Goal: Task Accomplishment & Management: Manage account settings

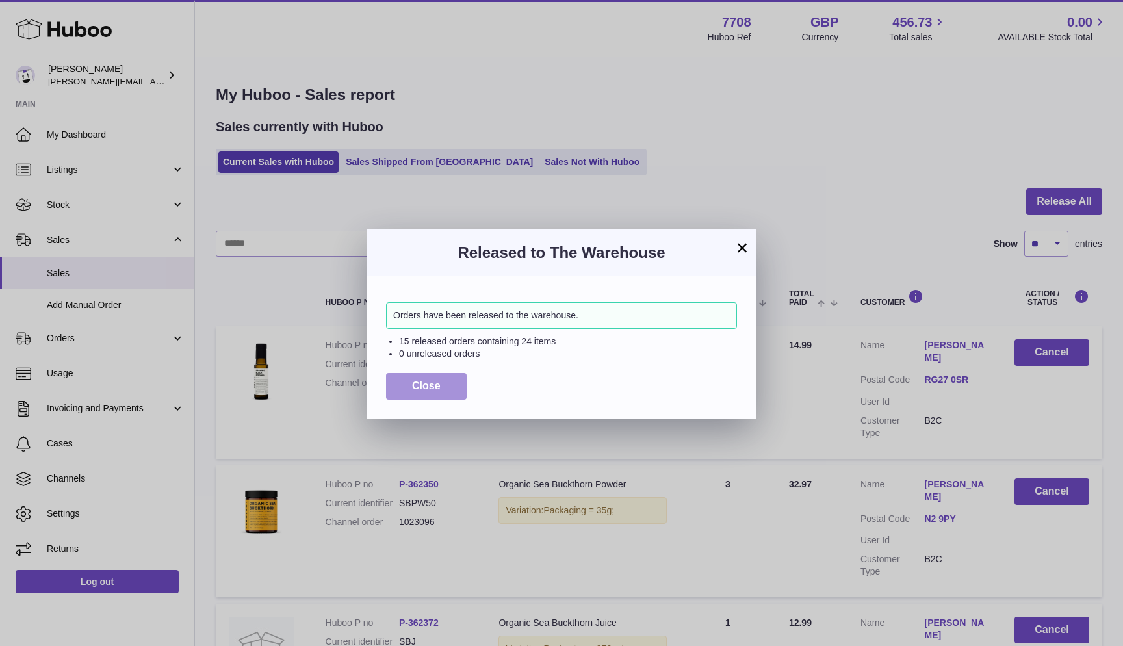
click at [391, 378] on button "Close" at bounding box center [426, 386] width 81 height 27
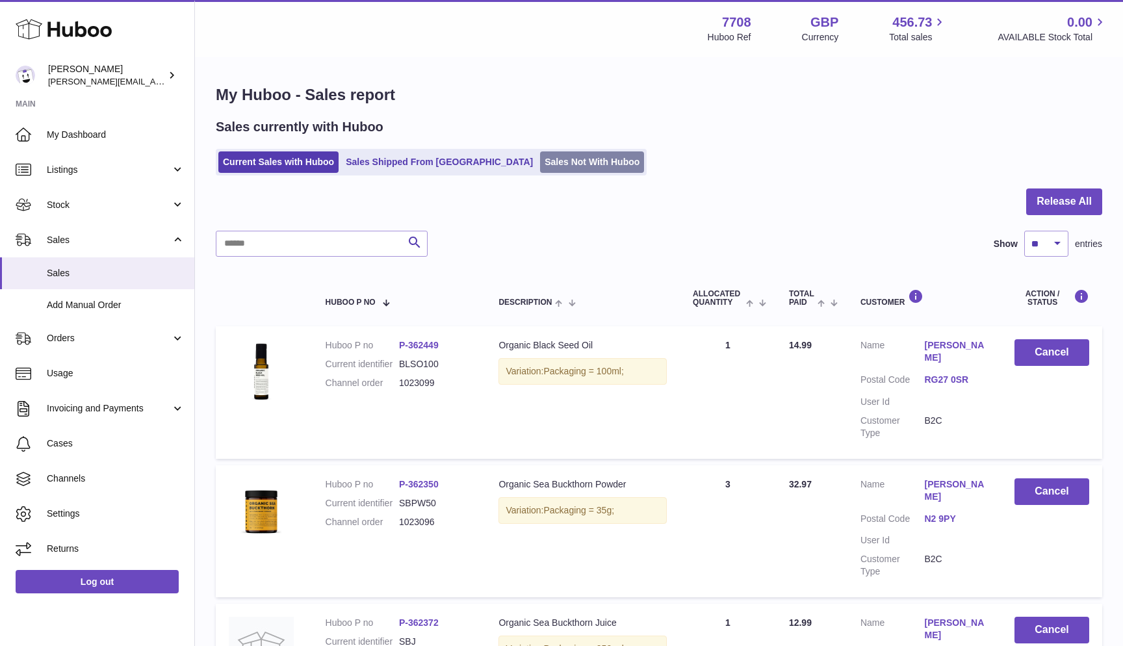
click at [540, 167] on link "Sales Not With Huboo" at bounding box center [592, 161] width 104 height 21
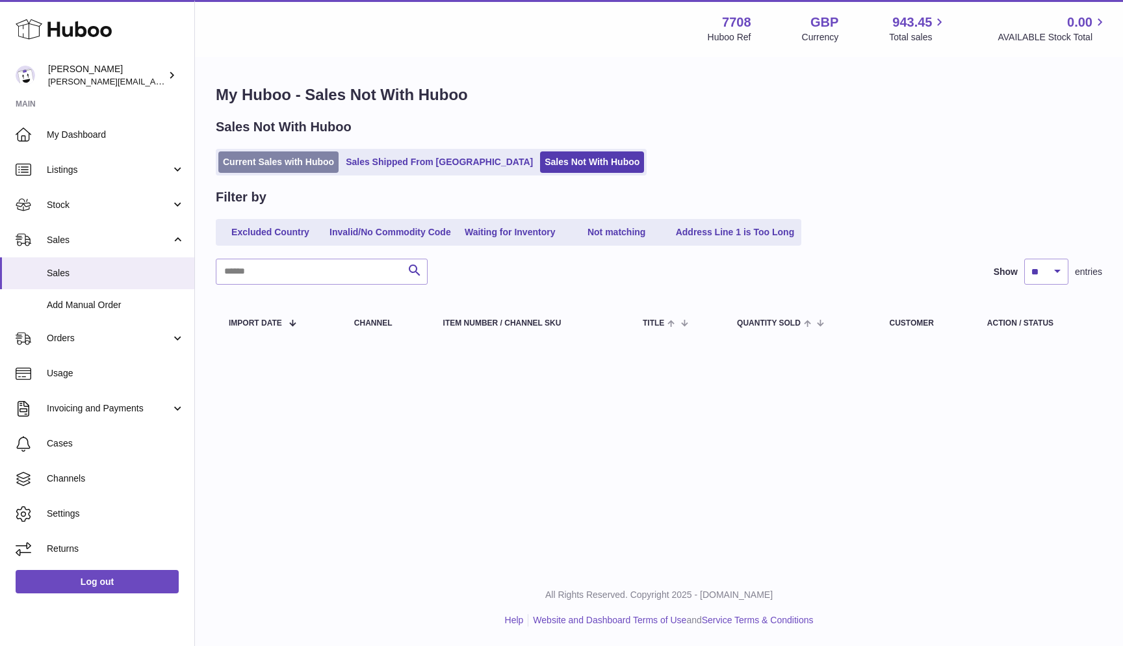
click at [232, 169] on link "Current Sales with Huboo" at bounding box center [278, 161] width 120 height 21
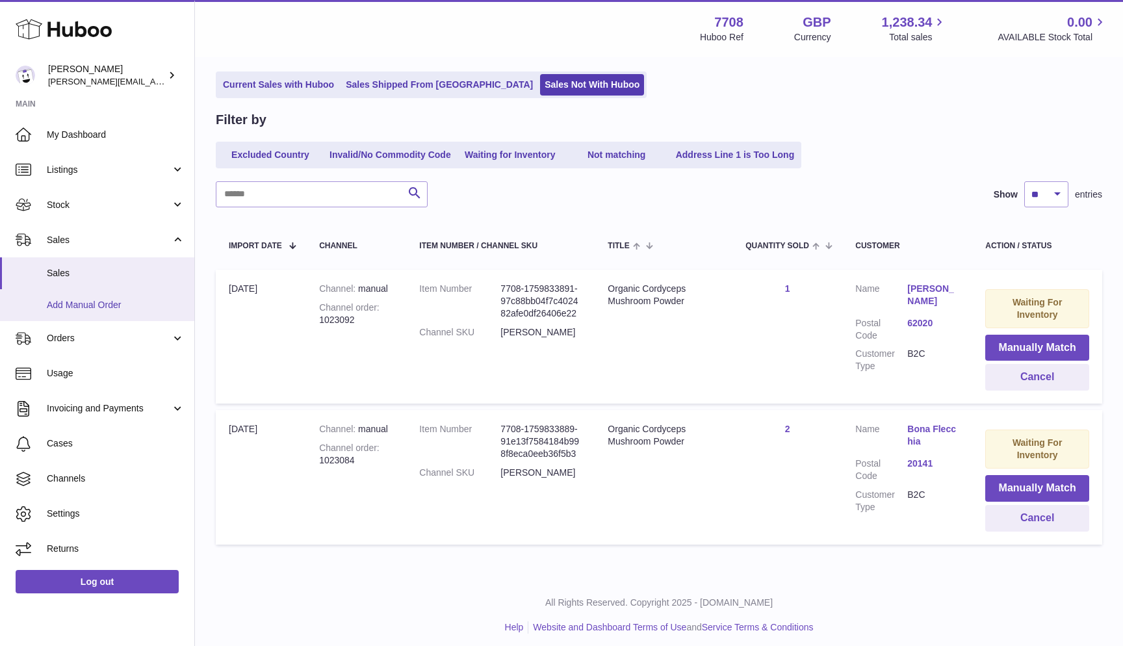
click at [93, 304] on span "Add Manual Order" at bounding box center [116, 305] width 138 height 12
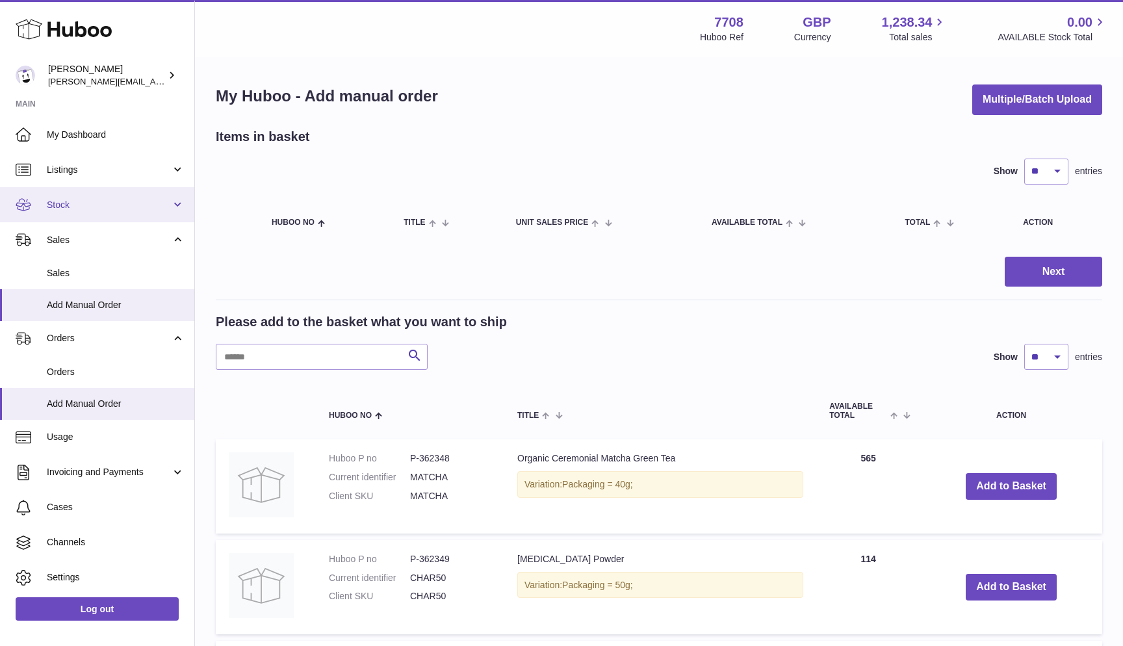
click at [101, 205] on span "Stock" at bounding box center [109, 205] width 124 height 12
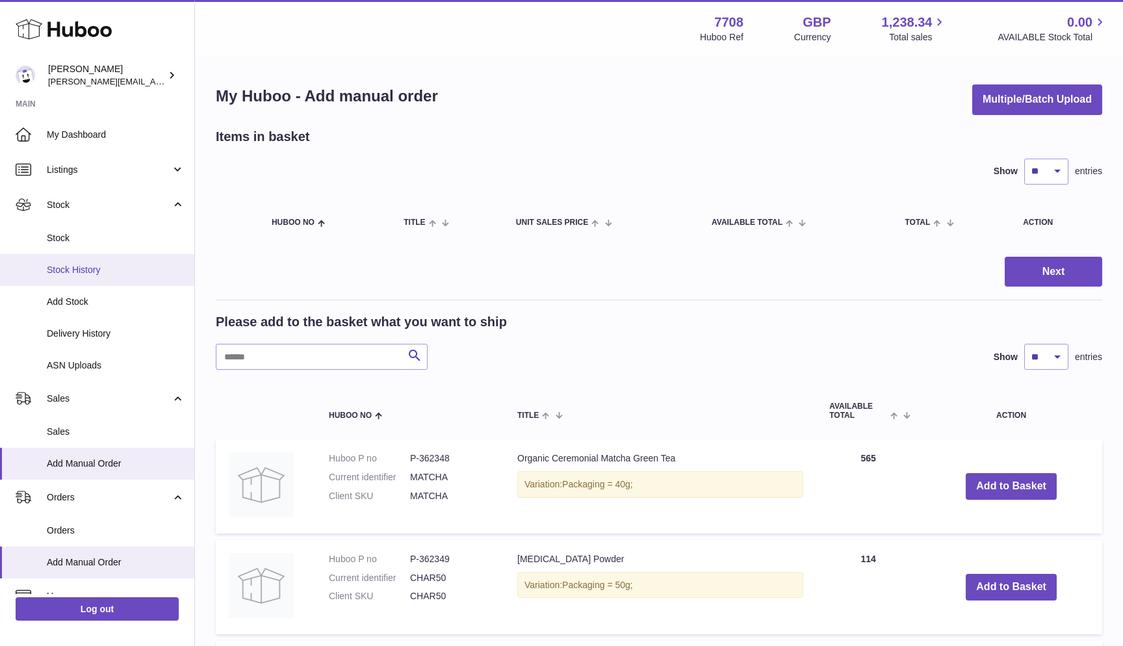
click at [92, 267] on span "Stock History" at bounding box center [116, 270] width 138 height 12
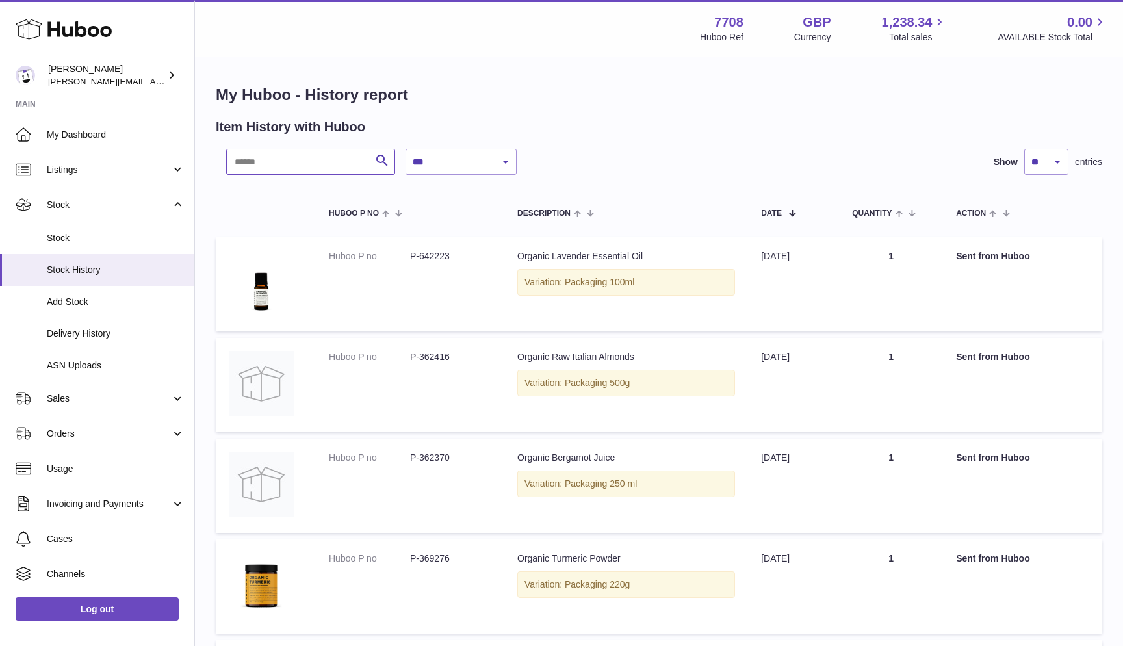
click at [311, 163] on input "text" at bounding box center [310, 162] width 169 height 26
click at [70, 239] on span "Stock" at bounding box center [116, 238] width 138 height 12
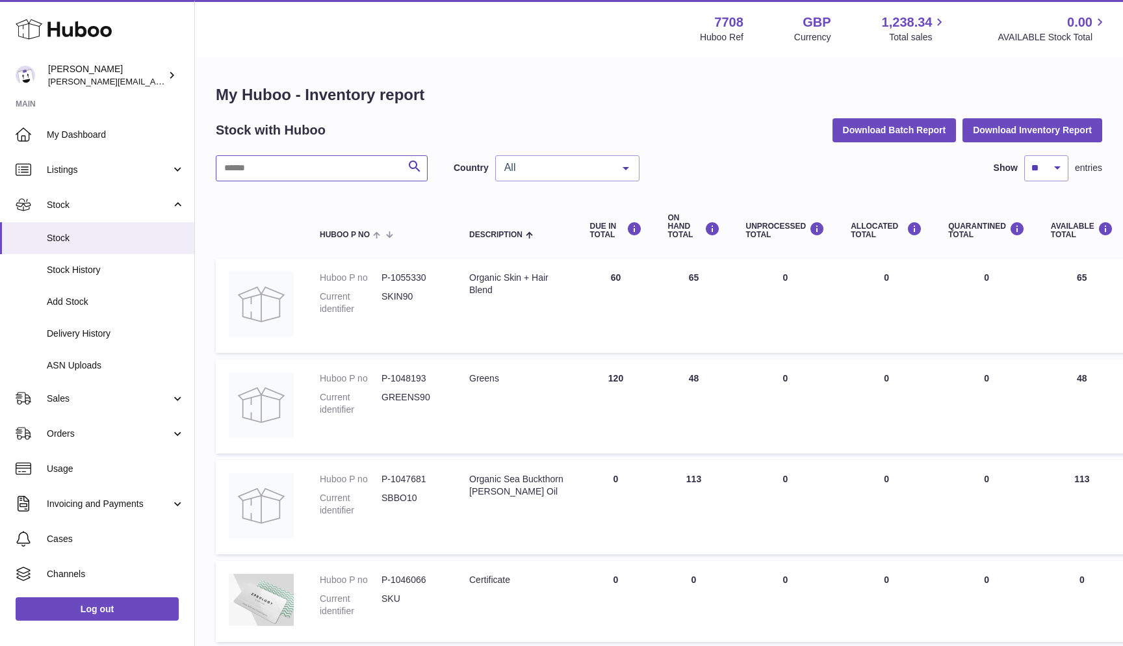
click at [283, 162] on input "text" at bounding box center [322, 168] width 212 height 26
paste input "*******"
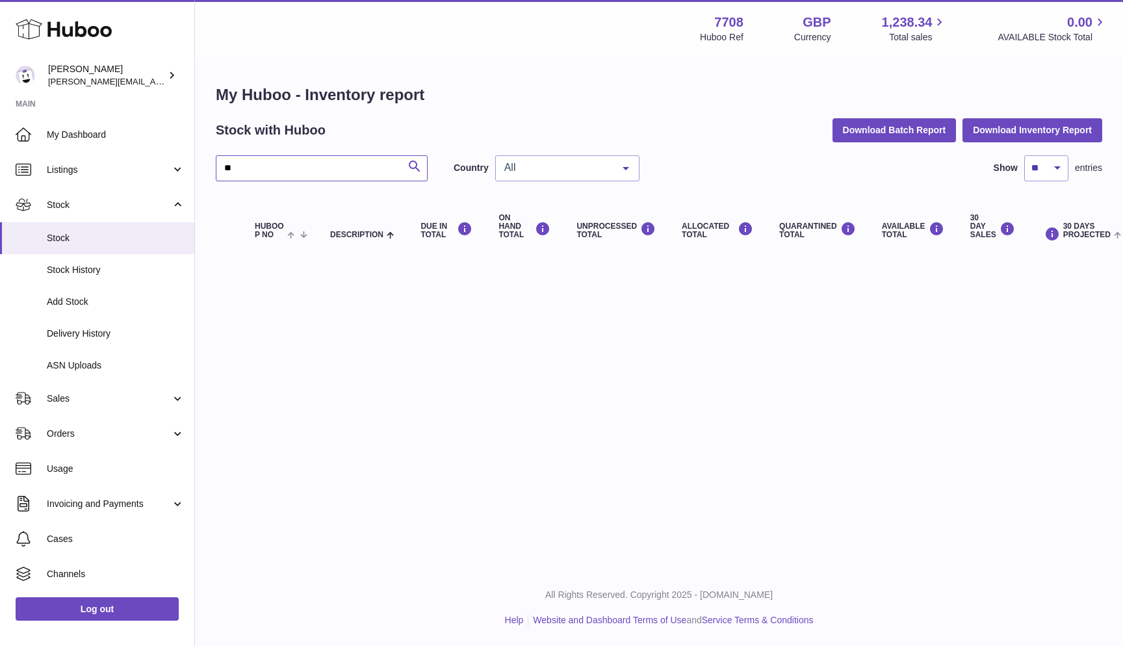
type input "*"
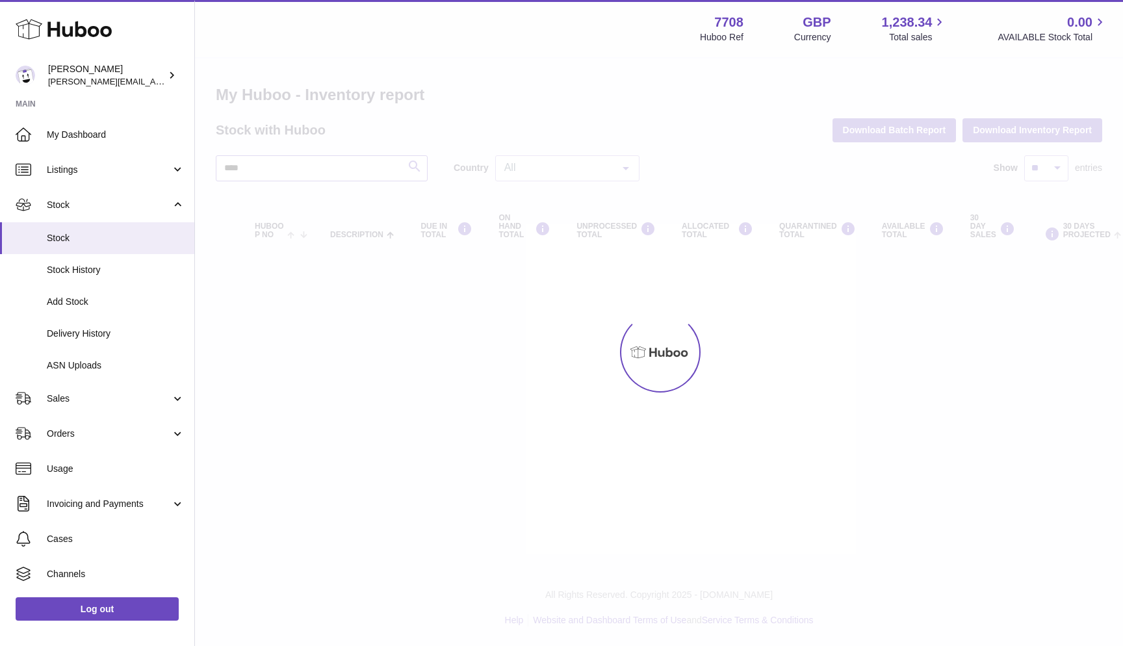
type input "*****"
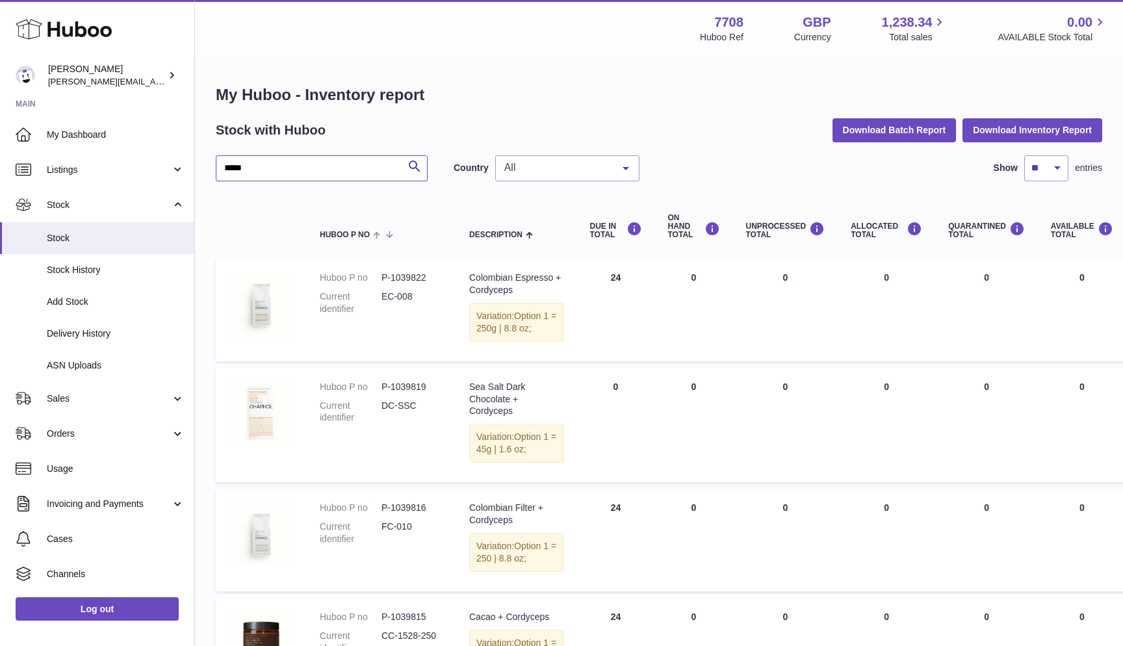
type input "*****"
click at [558, 170] on span "All" at bounding box center [557, 167] width 112 height 13
click at [537, 246] on span "NL" at bounding box center [567, 246] width 143 height 26
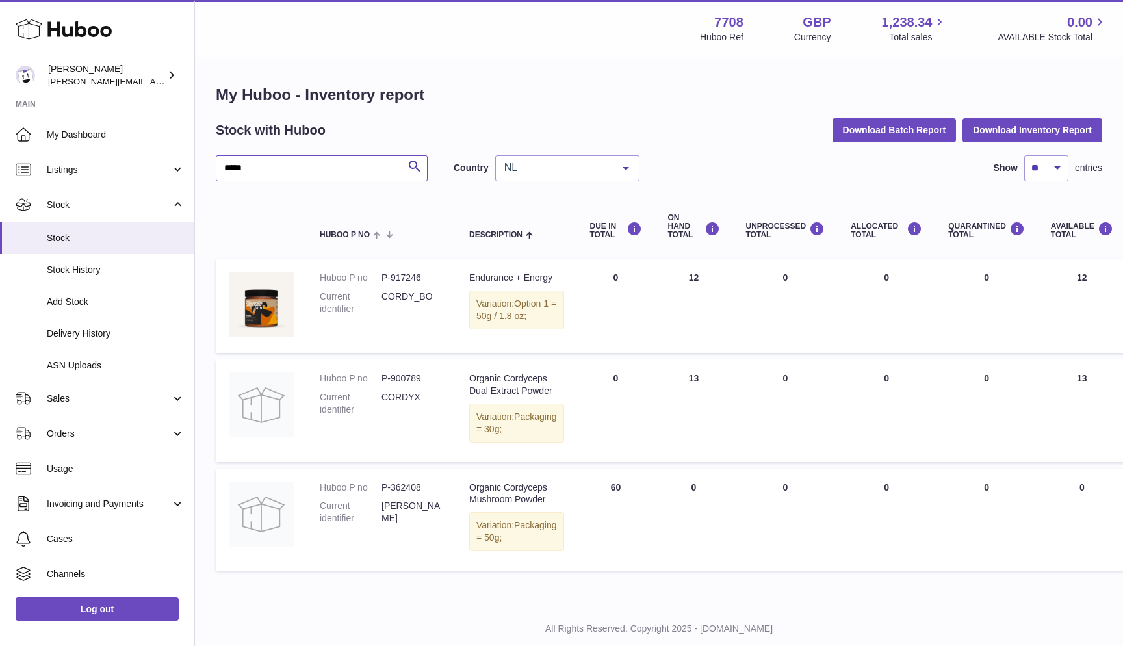
click at [321, 172] on input "*****" at bounding box center [322, 168] width 212 height 26
drag, startPoint x: 523, startPoint y: 179, endPoint x: 535, endPoint y: 165, distance: 18.4
click at [535, 165] on span "NL" at bounding box center [557, 167] width 112 height 13
click at [535, 91] on h1 "My Huboo - Inventory report" at bounding box center [659, 95] width 887 height 21
click at [388, 525] on dd "[PERSON_NAME]" at bounding box center [413, 512] width 62 height 25
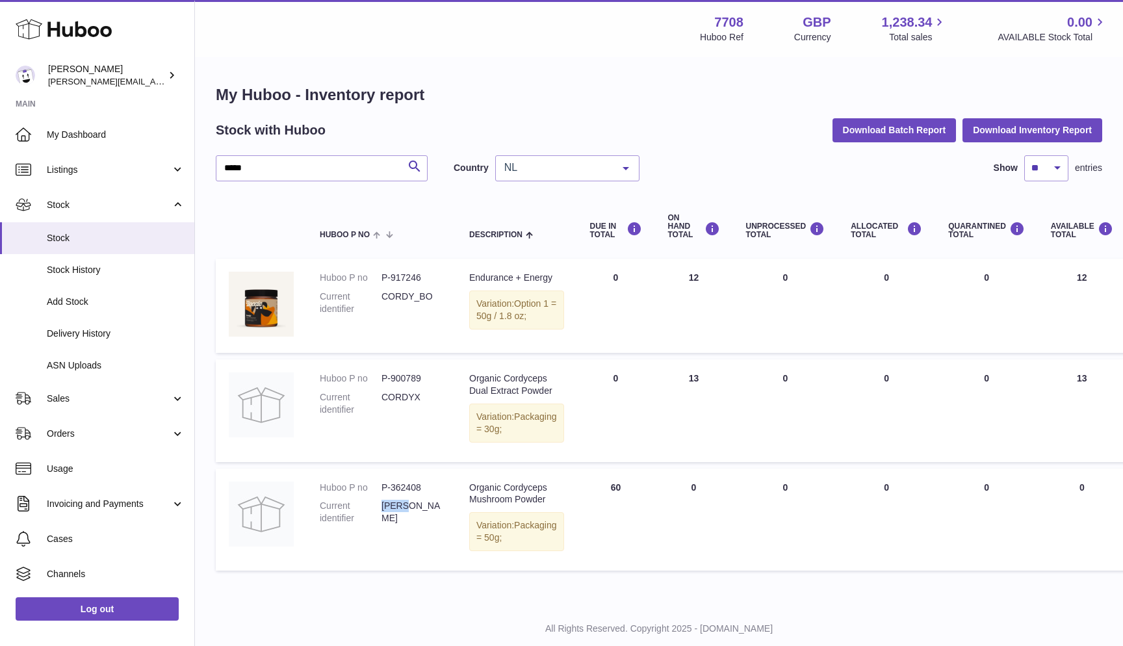
click at [388, 525] on dd "[PERSON_NAME]" at bounding box center [413, 512] width 62 height 25
click at [68, 133] on span "My Dashboard" at bounding box center [116, 135] width 138 height 12
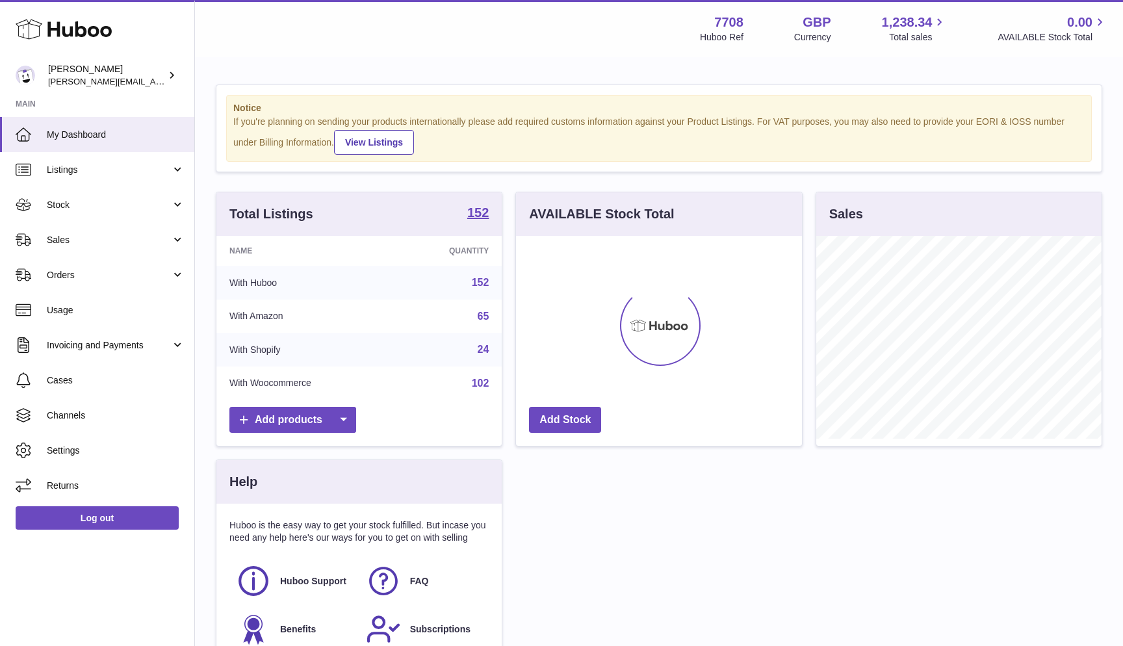
scroll to position [203, 286]
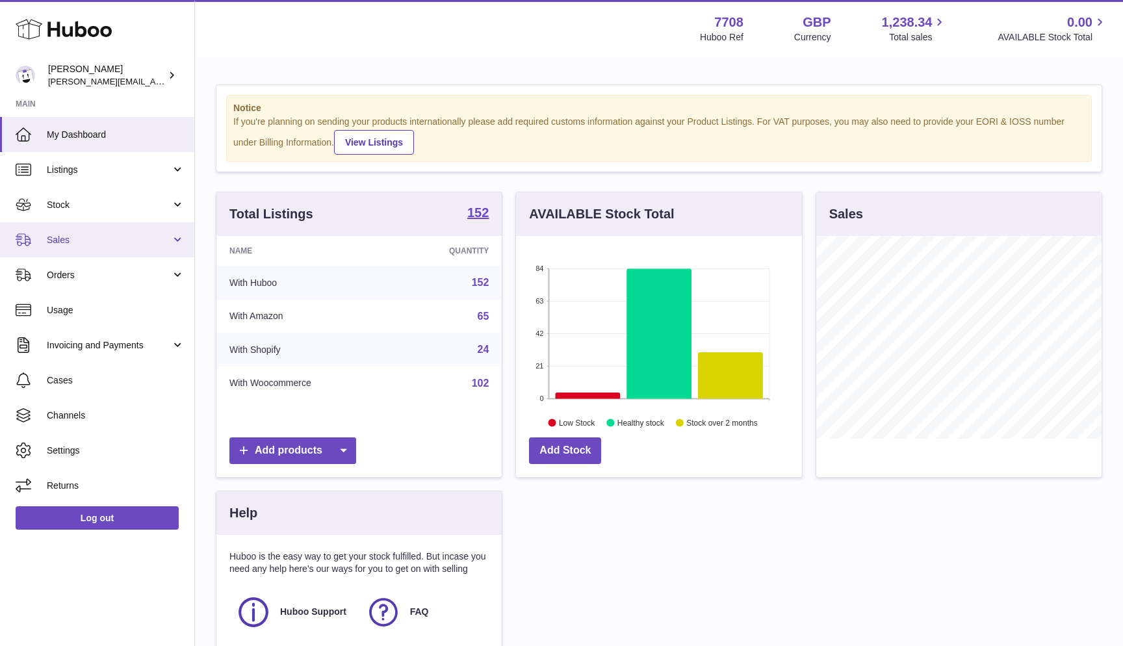
click at [89, 248] on link "Sales" at bounding box center [97, 239] width 194 height 35
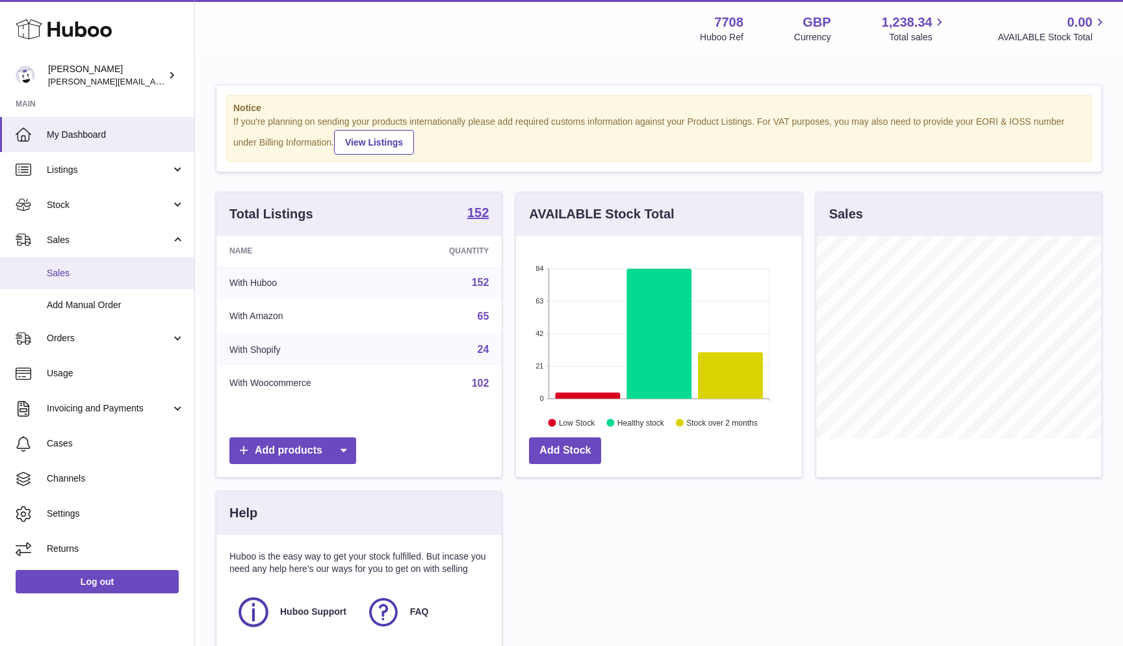
click at [83, 267] on span "Sales" at bounding box center [116, 273] width 138 height 12
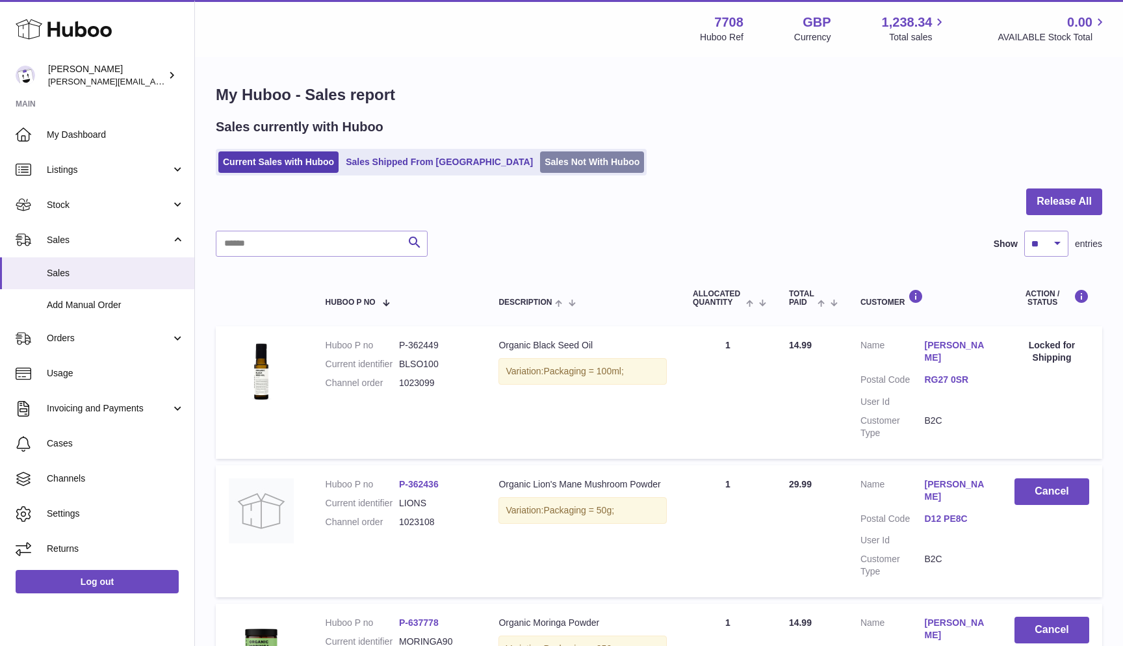
click at [540, 166] on link "Sales Not With Huboo" at bounding box center [592, 161] width 104 height 21
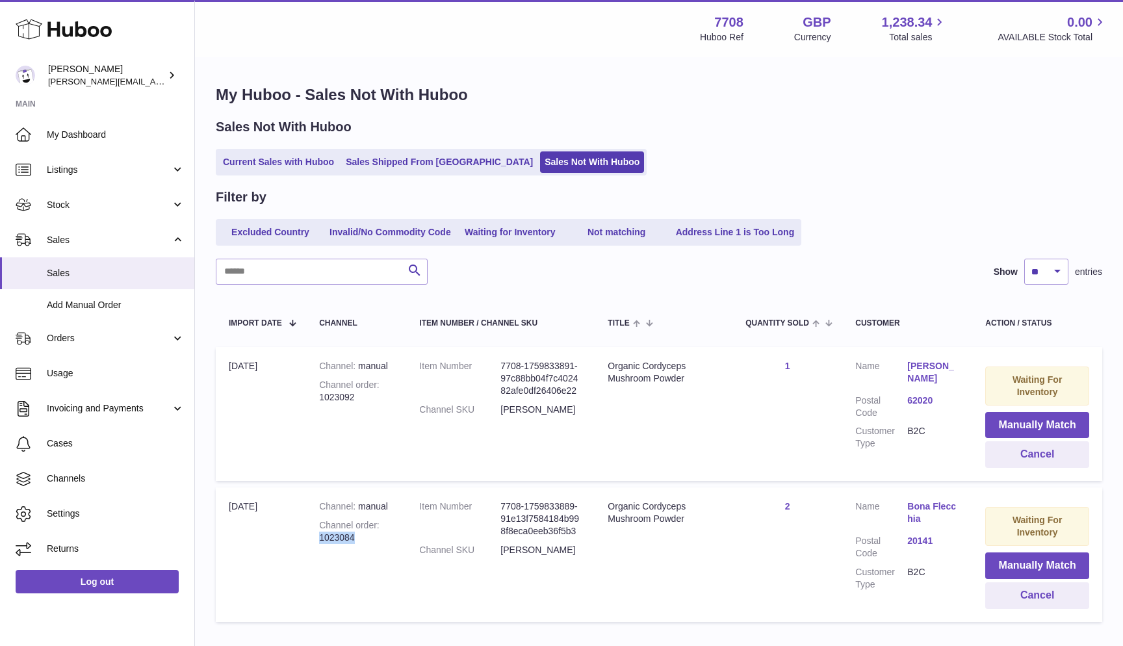
drag, startPoint x: 319, startPoint y: 536, endPoint x: 384, endPoint y: 536, distance: 64.4
click at [384, 536] on div "Channel order 1023084" at bounding box center [356, 531] width 74 height 25
copy div "1023084"
click at [284, 159] on link "Current Sales with Huboo" at bounding box center [278, 161] width 120 height 21
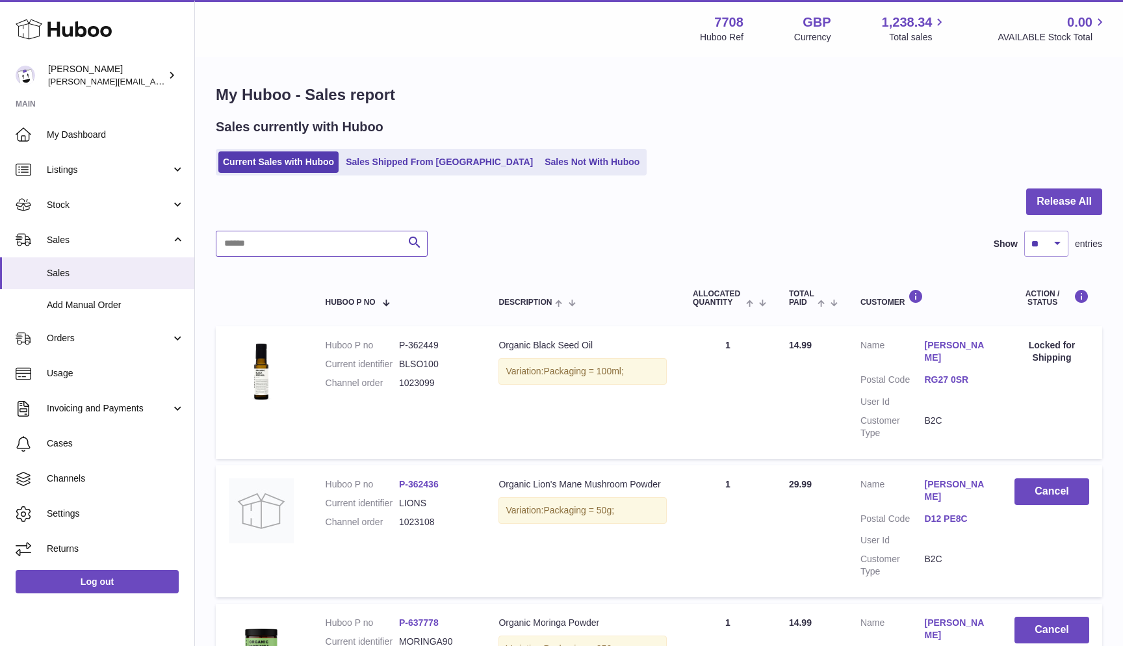
click at [240, 244] on input "text" at bounding box center [322, 244] width 212 height 26
paste input "*******"
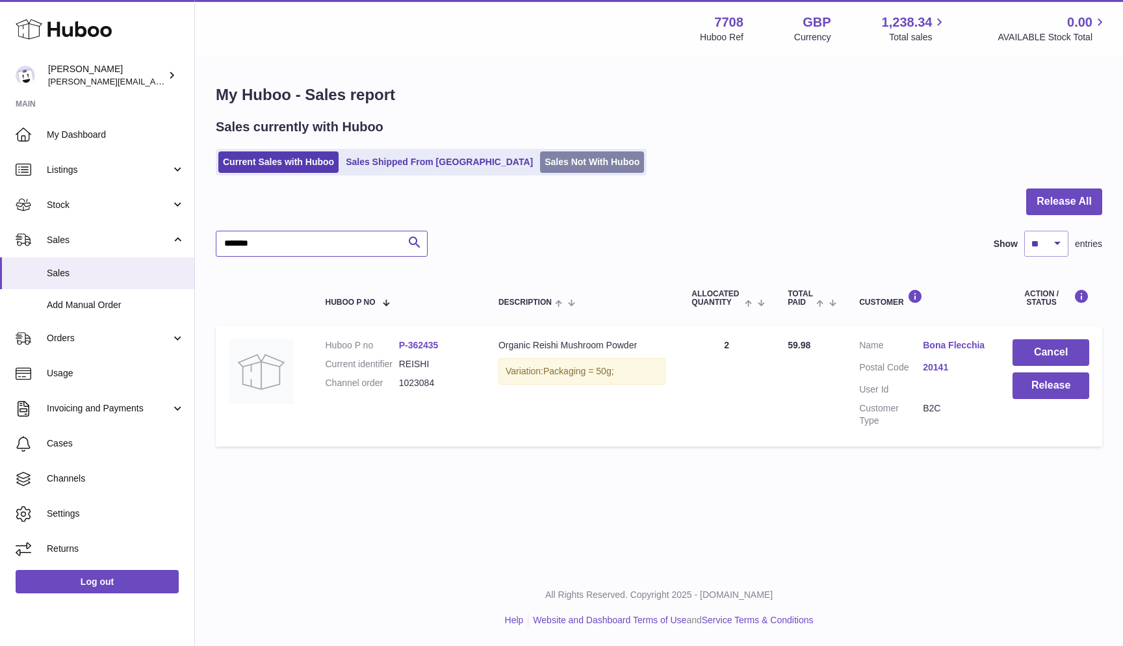
type input "*******"
click at [540, 161] on link "Sales Not With Huboo" at bounding box center [592, 161] width 104 height 21
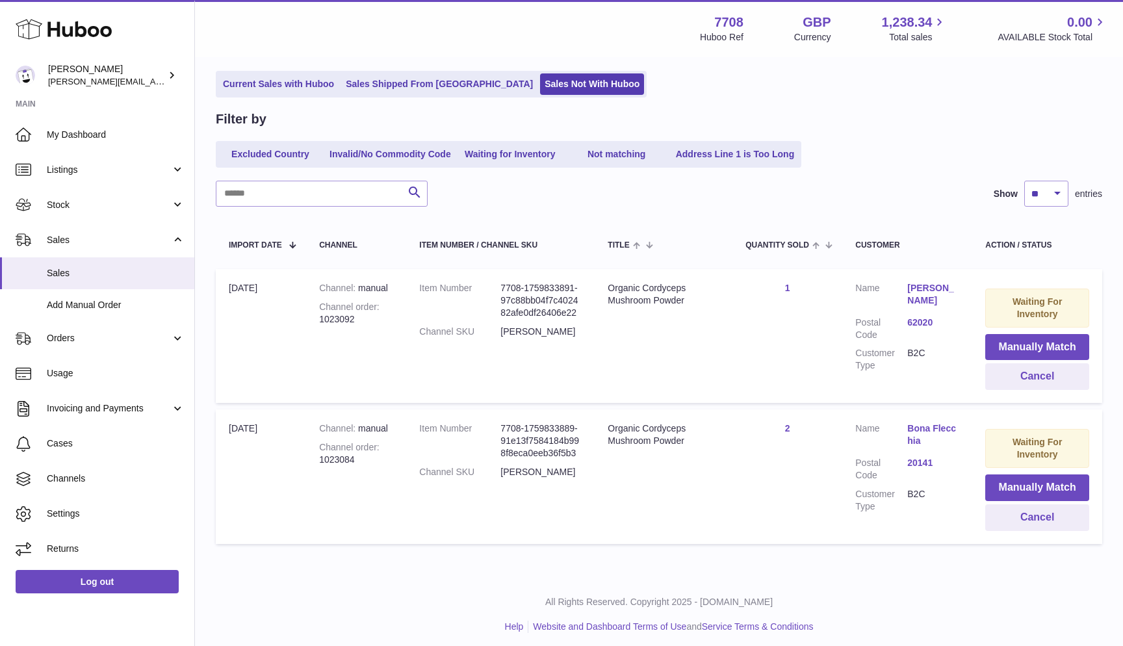
scroll to position [77, 0]
drag, startPoint x: 320, startPoint y: 315, endPoint x: 420, endPoint y: 316, distance: 100.1
click at [420, 316] on tr "Import date [DATE] Channel manual Channel order 1023092 Item Number 7708-175983…" at bounding box center [659, 337] width 887 height 134
copy tr "1023092 Item Number"
click at [346, 316] on div "Channel order 1023092" at bounding box center [356, 314] width 74 height 25
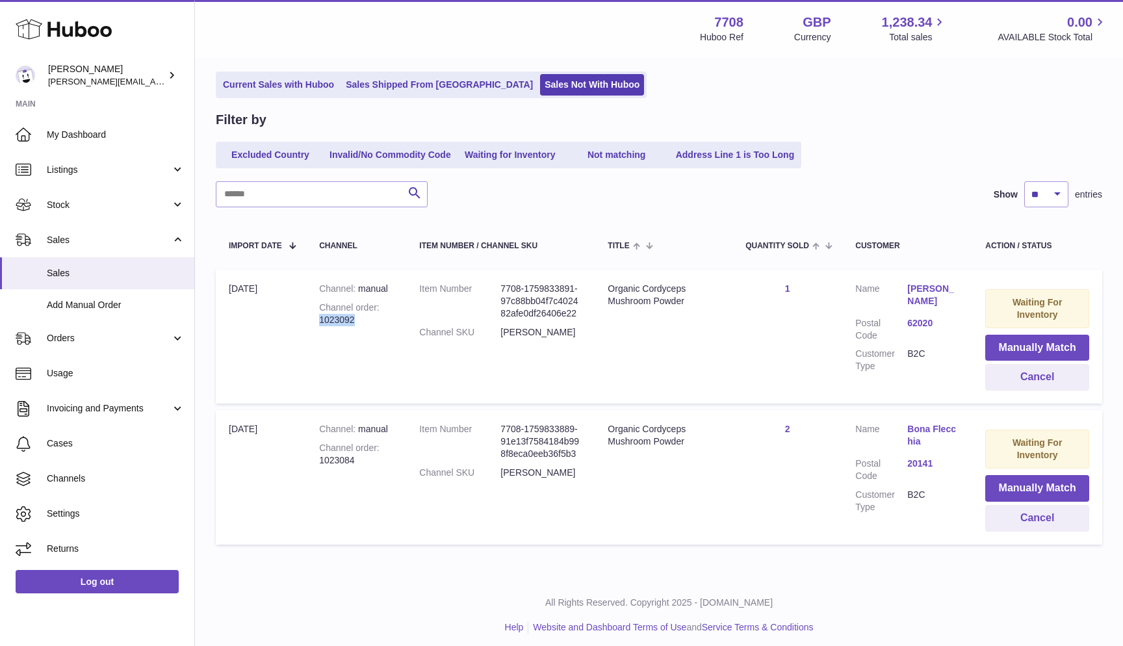
drag, startPoint x: 319, startPoint y: 316, endPoint x: 371, endPoint y: 316, distance: 52.7
click at [371, 316] on td "Channel manual Channel order 1023092" at bounding box center [356, 337] width 100 height 134
copy div "1023092"
click at [285, 93] on link "Current Sales with Huboo" at bounding box center [278, 84] width 120 height 21
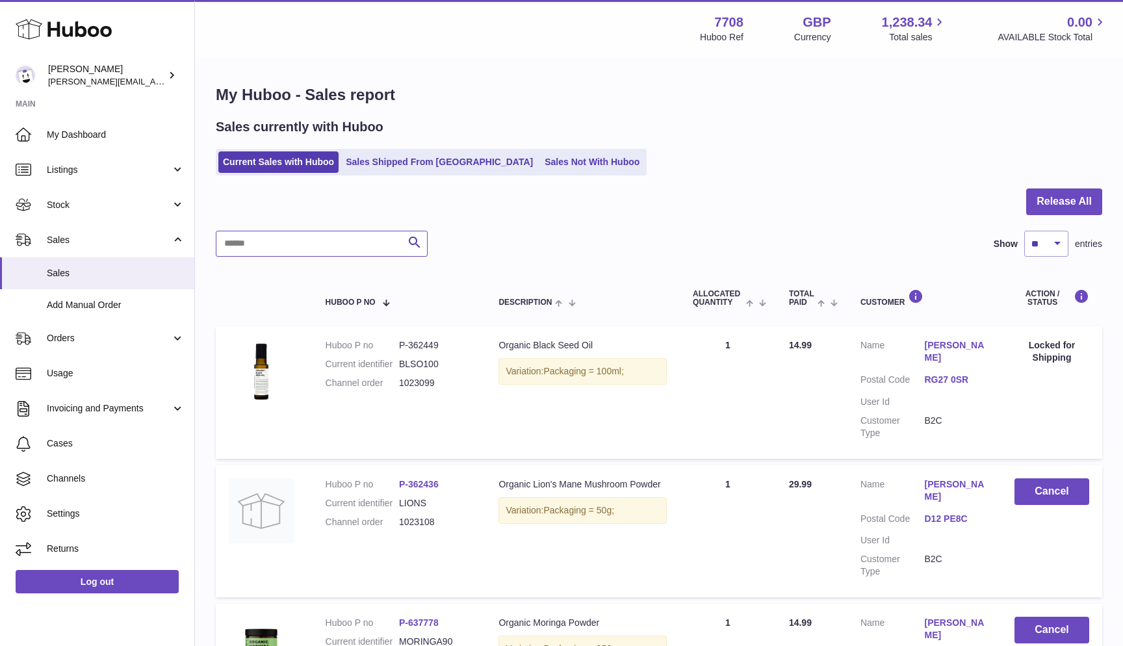
click at [246, 238] on input "text" at bounding box center [322, 244] width 212 height 26
paste input "*******"
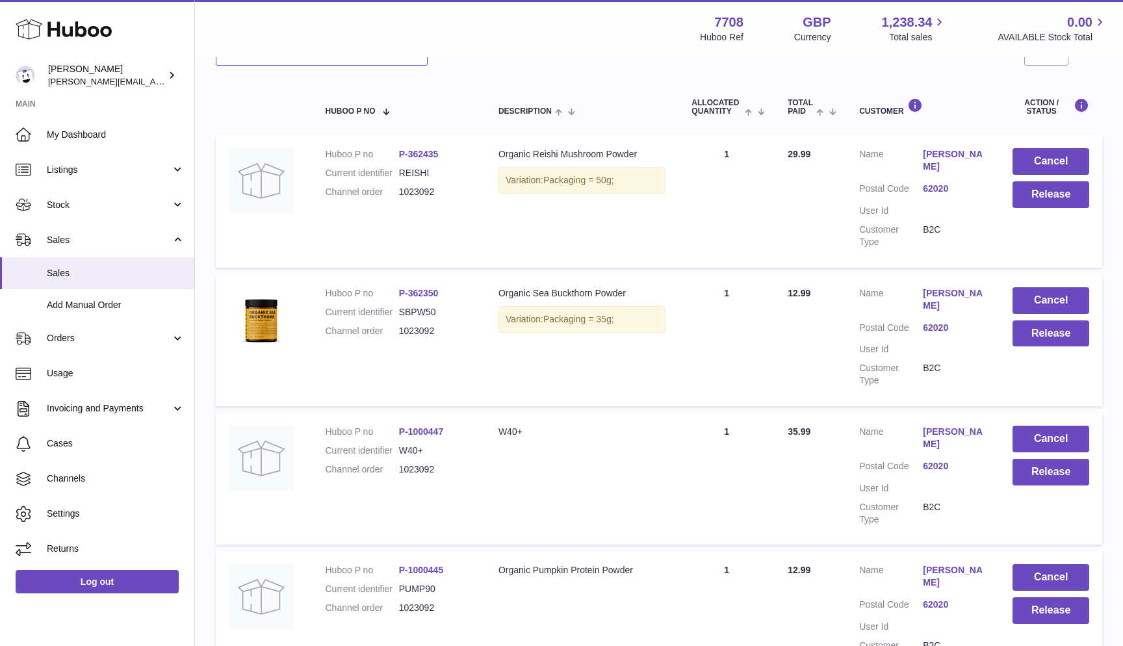
scroll to position [190, 0]
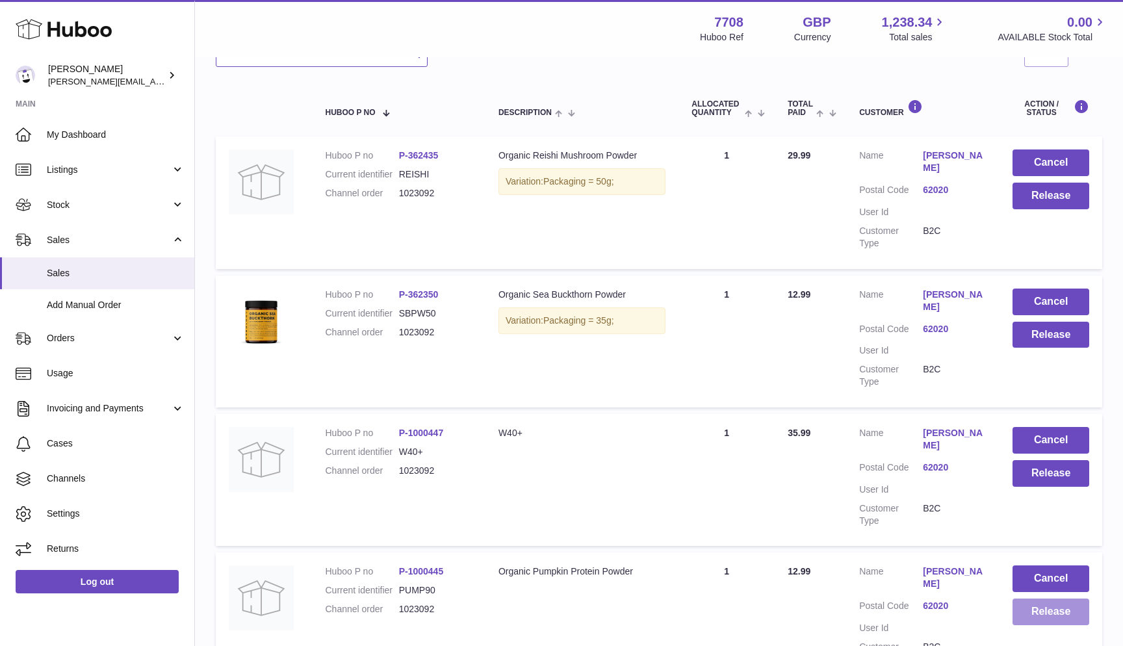
type input "*******"
click at [1031, 599] on button "Release" at bounding box center [1051, 612] width 77 height 27
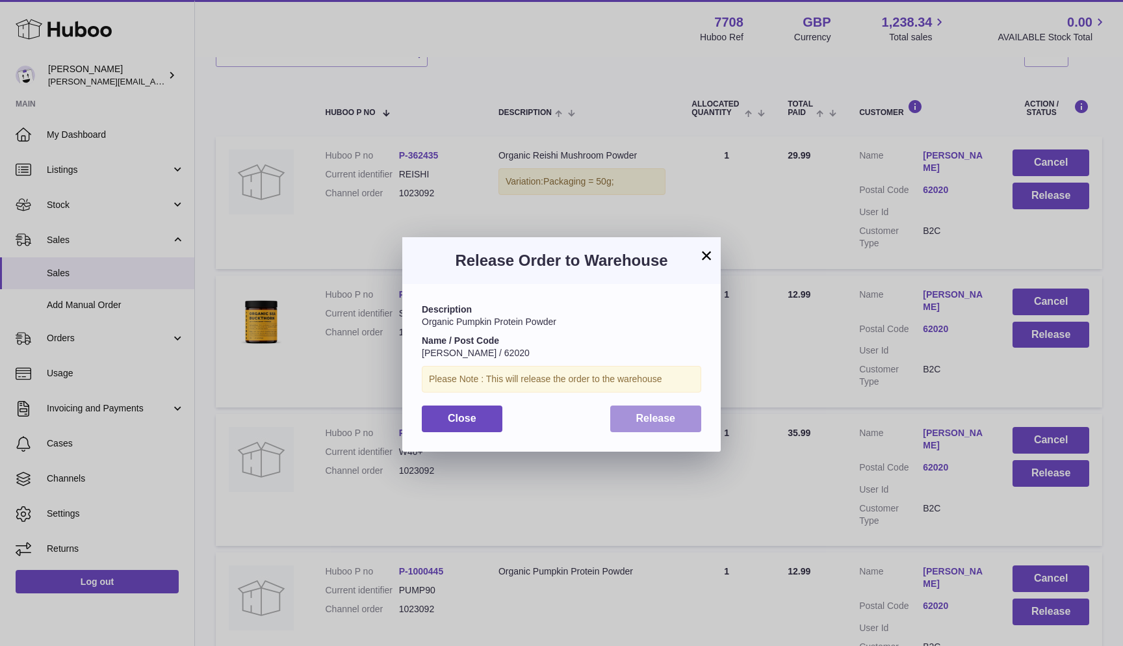
click at [685, 418] on button "Release" at bounding box center [656, 419] width 92 height 27
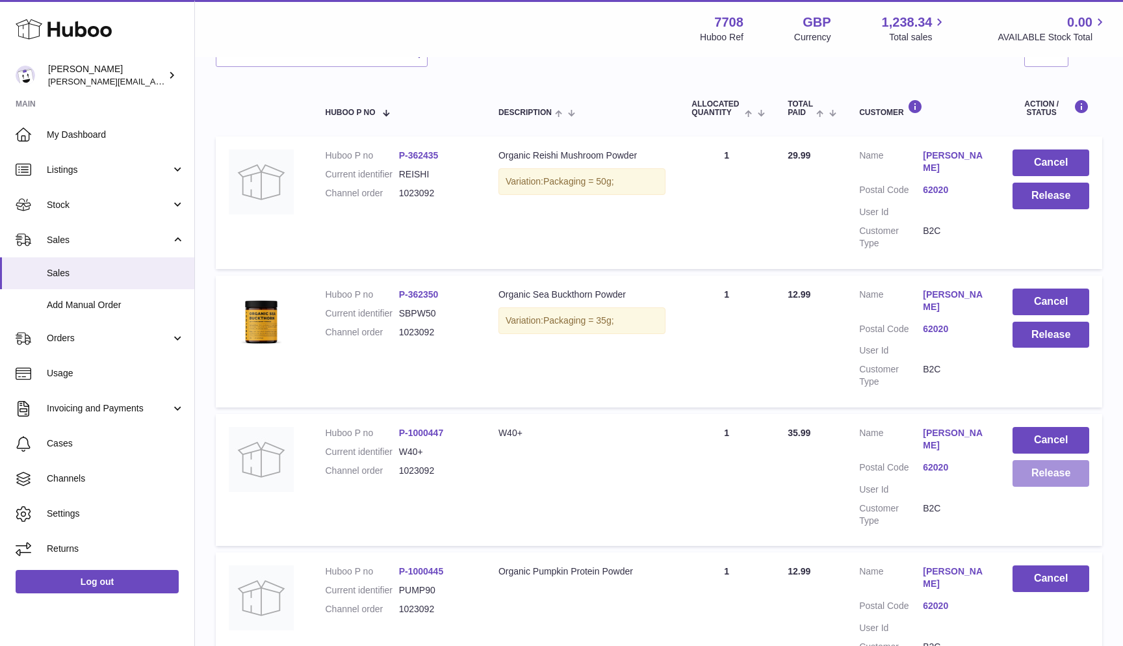
click at [1061, 460] on button "Release" at bounding box center [1051, 473] width 77 height 27
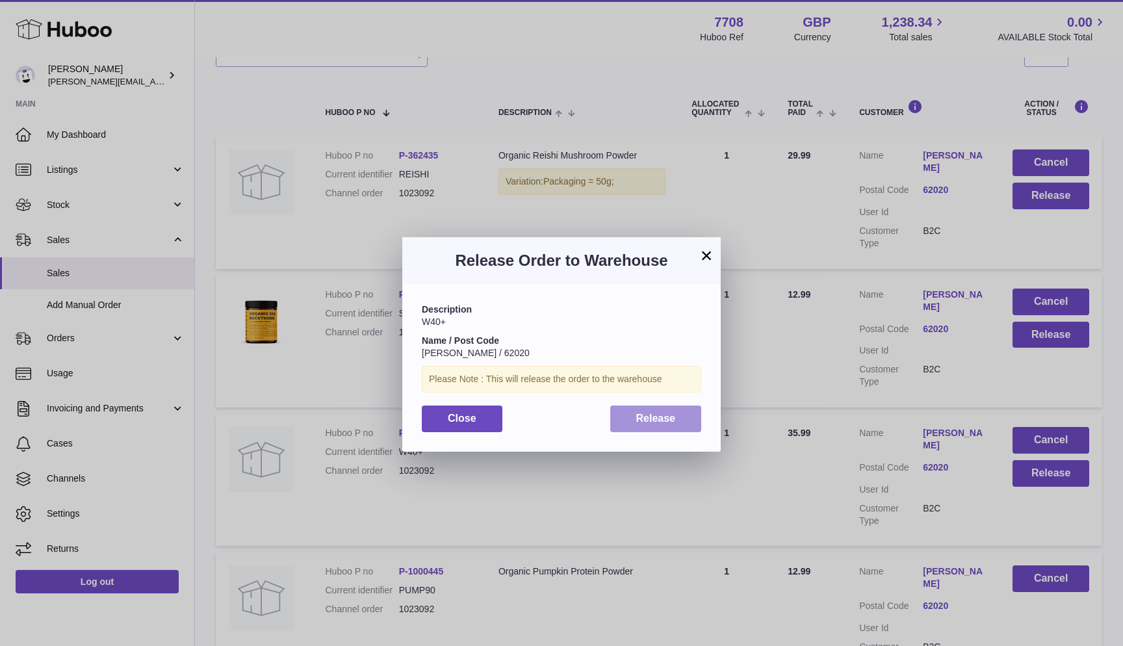
click at [670, 421] on button "Release" at bounding box center [656, 419] width 92 height 27
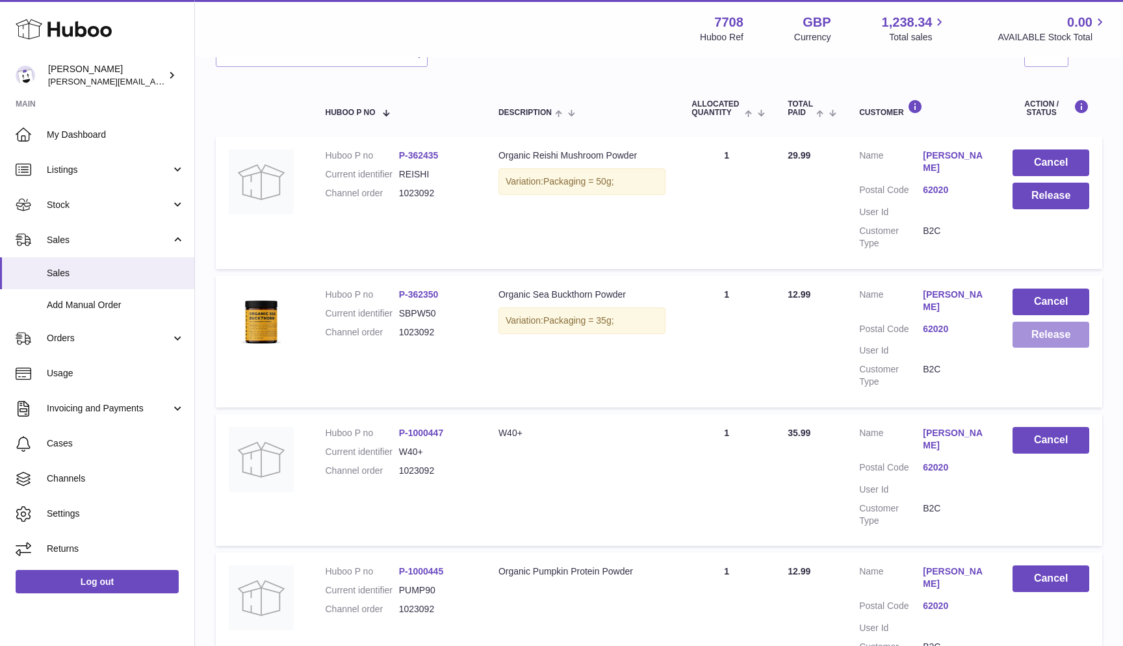
click at [1035, 328] on button "Release" at bounding box center [1051, 335] width 77 height 27
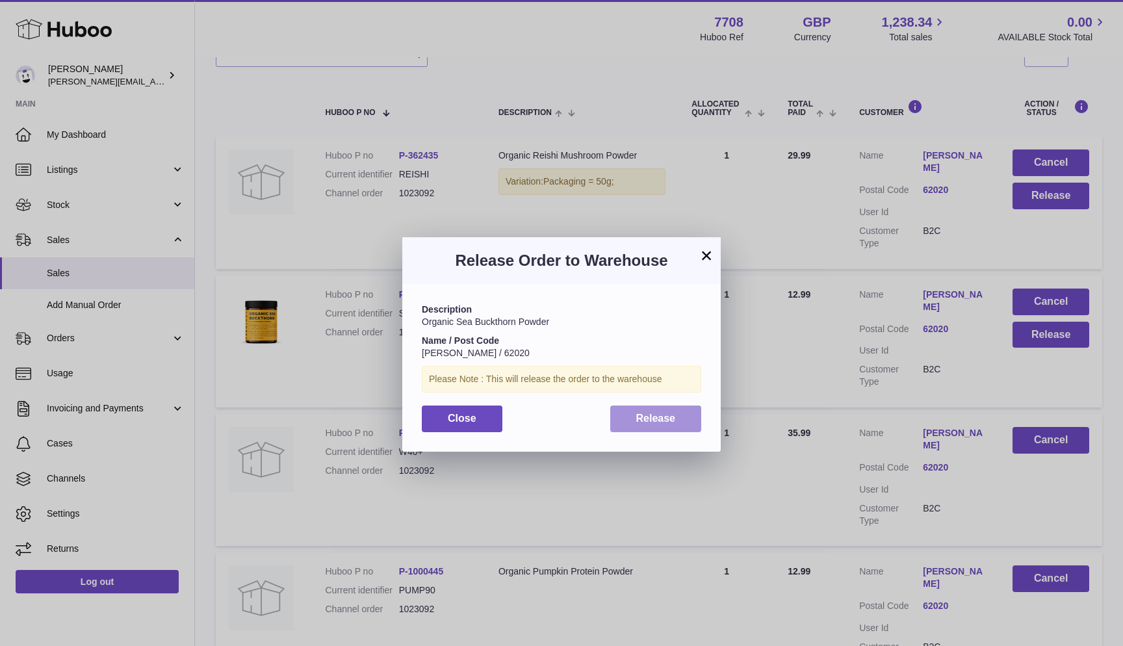
click at [629, 416] on button "Release" at bounding box center [656, 419] width 92 height 27
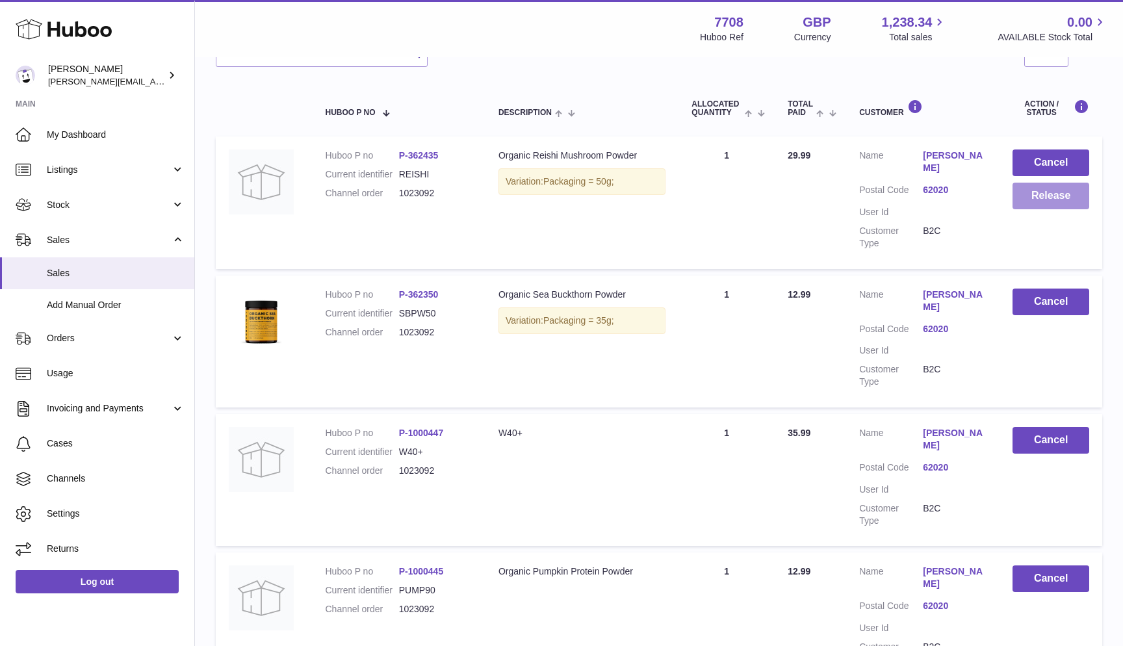
click at [1053, 193] on button "Release" at bounding box center [1051, 196] width 77 height 27
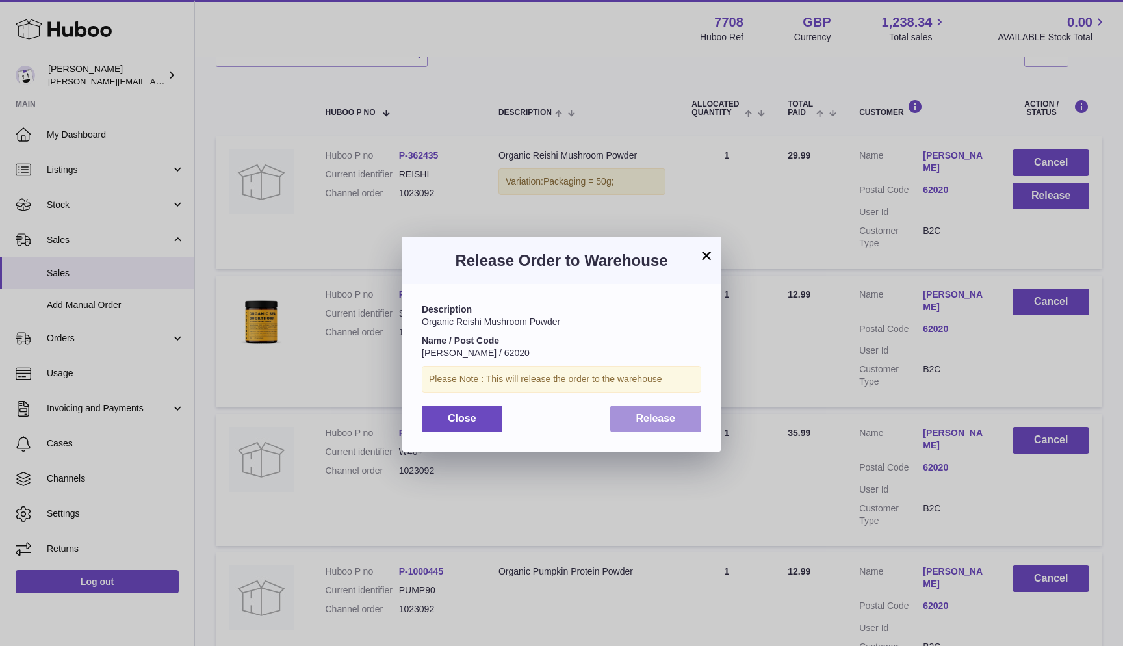
click at [627, 415] on button "Release" at bounding box center [656, 419] width 92 height 27
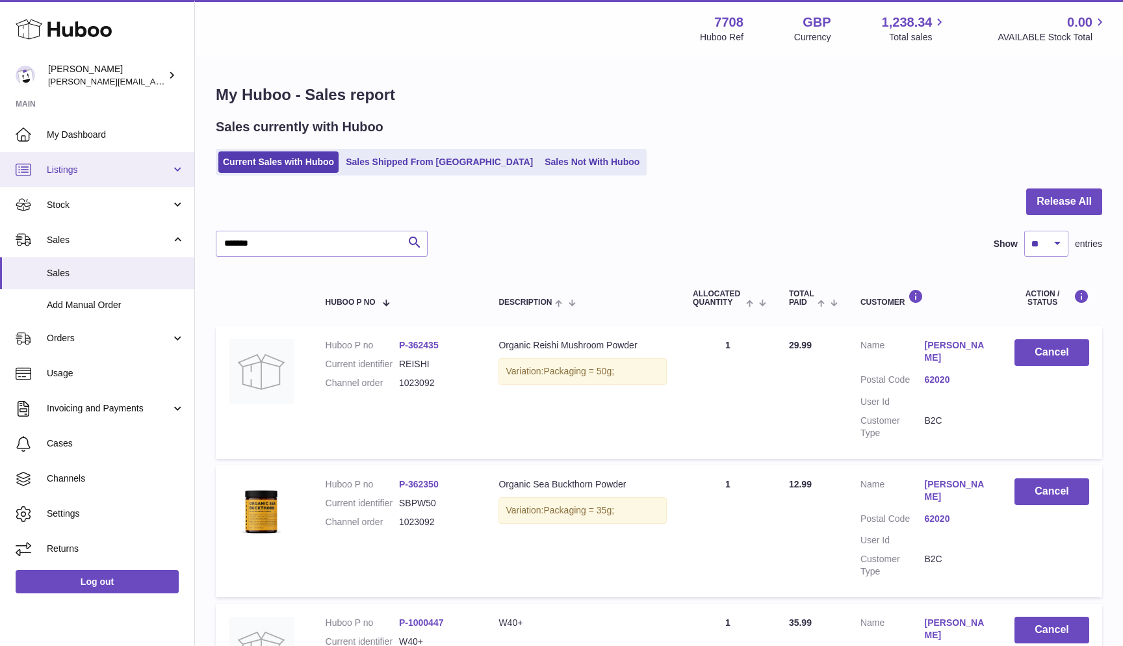
scroll to position [0, 0]
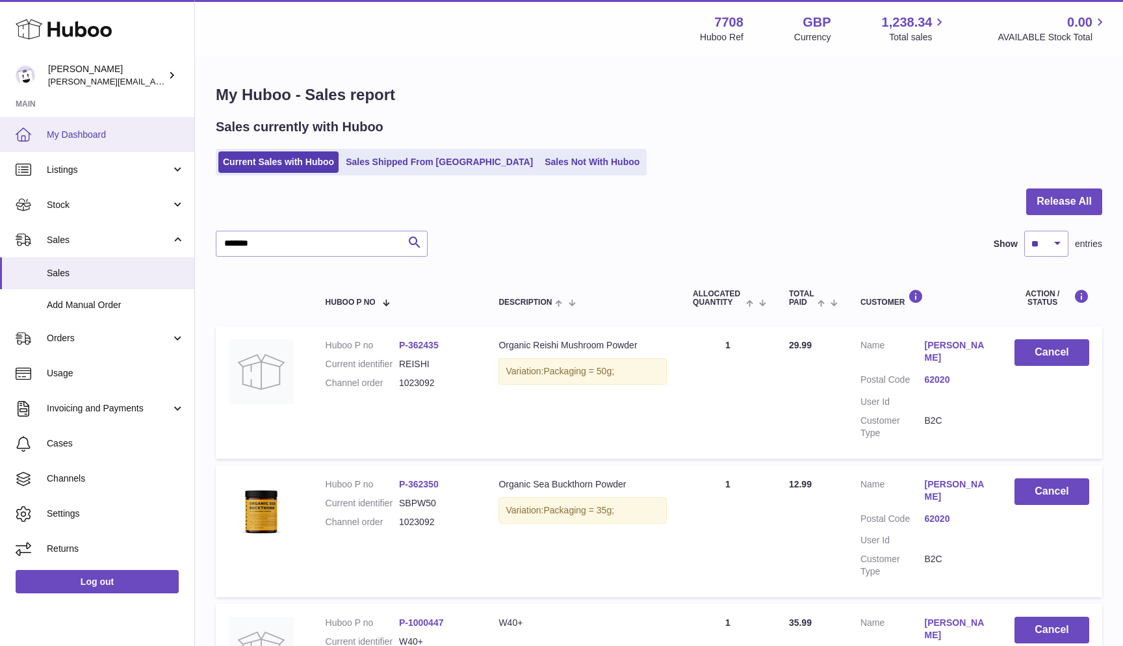
click at [88, 130] on span "My Dashboard" at bounding box center [116, 135] width 138 height 12
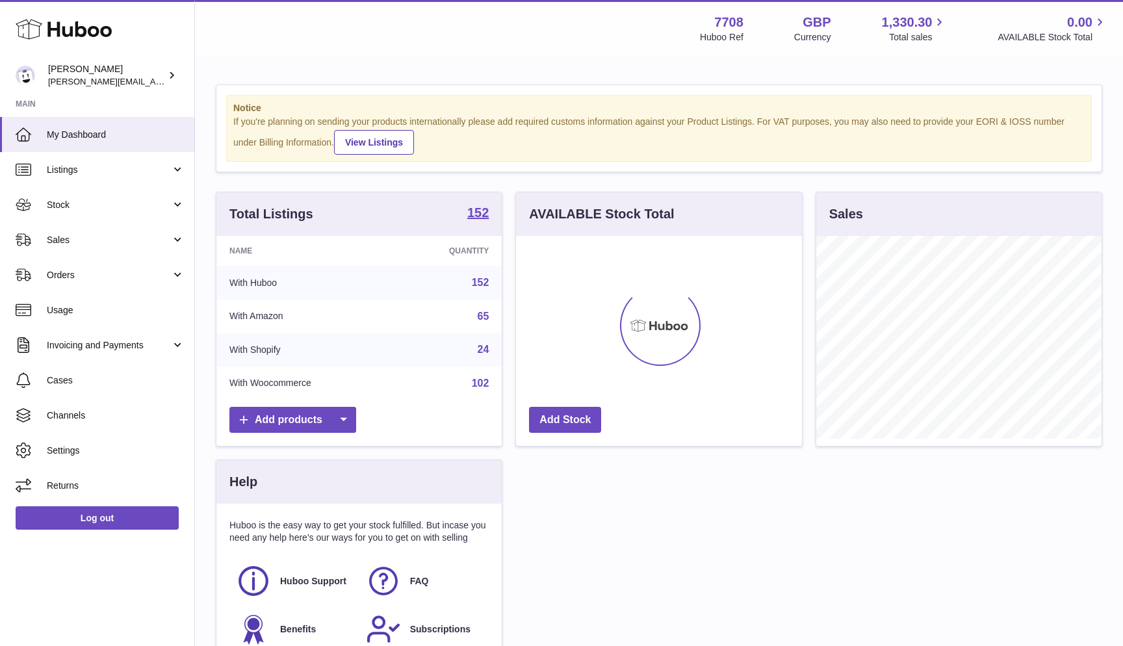
scroll to position [203, 286]
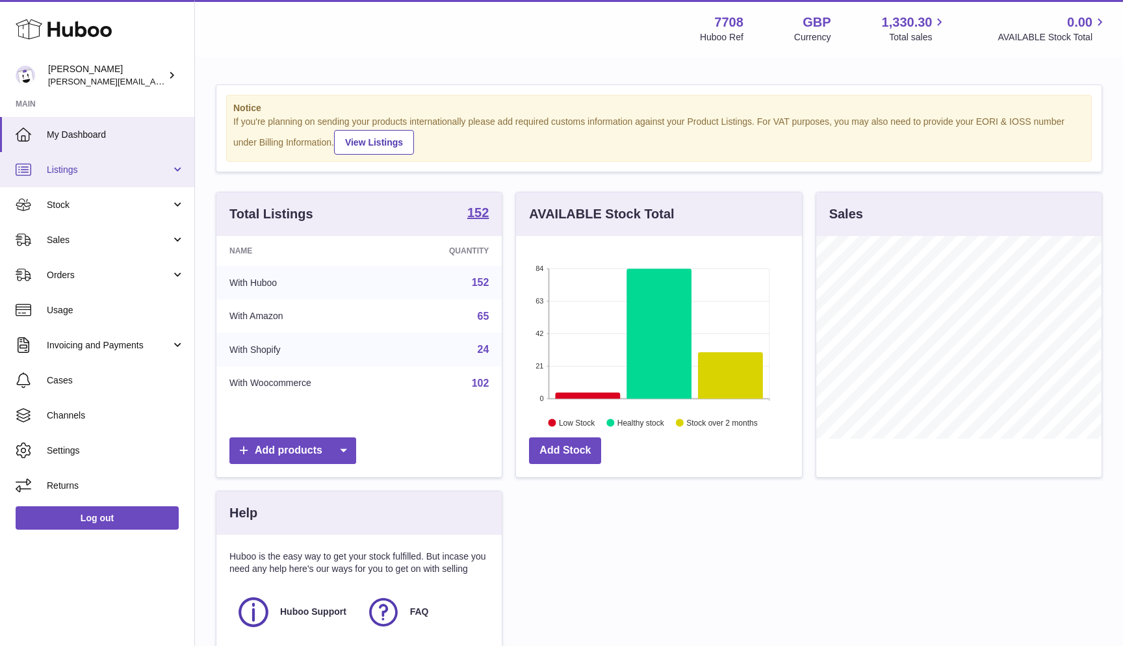
click at [114, 166] on span "Listings" at bounding box center [109, 170] width 124 height 12
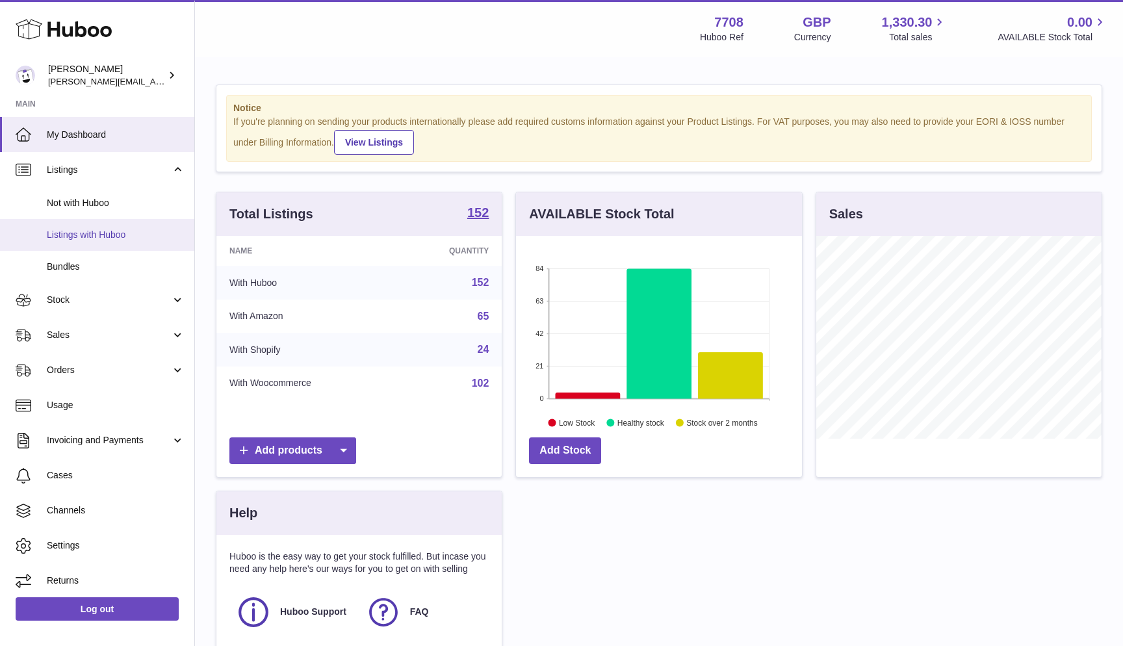
click at [103, 237] on span "Listings with Huboo" at bounding box center [116, 235] width 138 height 12
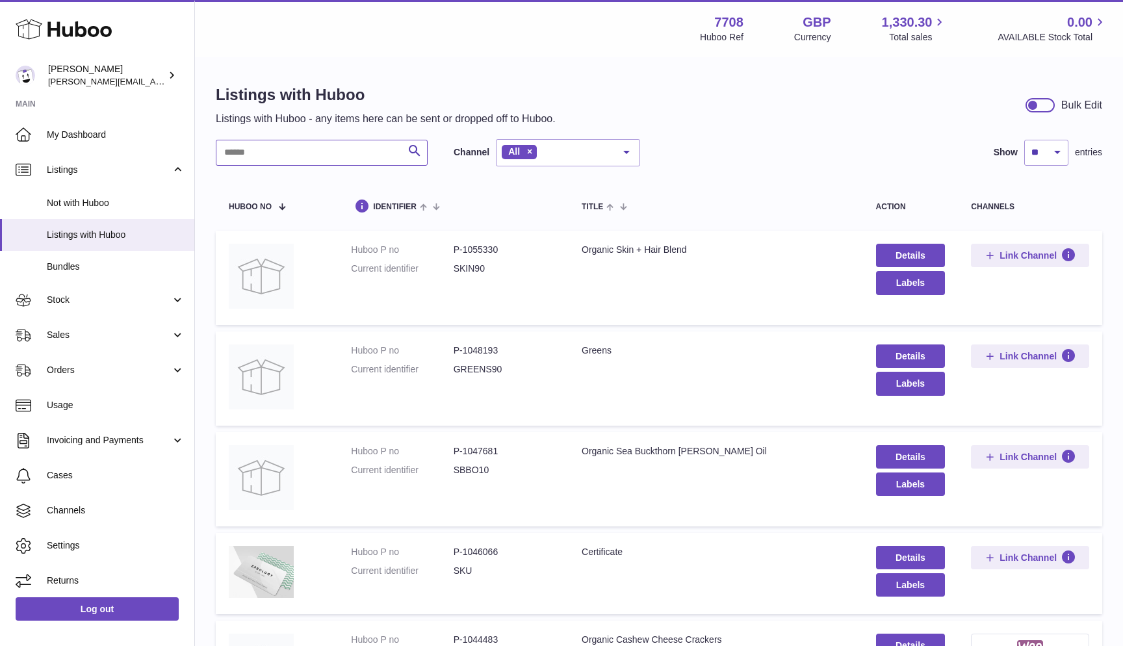
click at [266, 156] on input "text" at bounding box center [322, 153] width 212 height 26
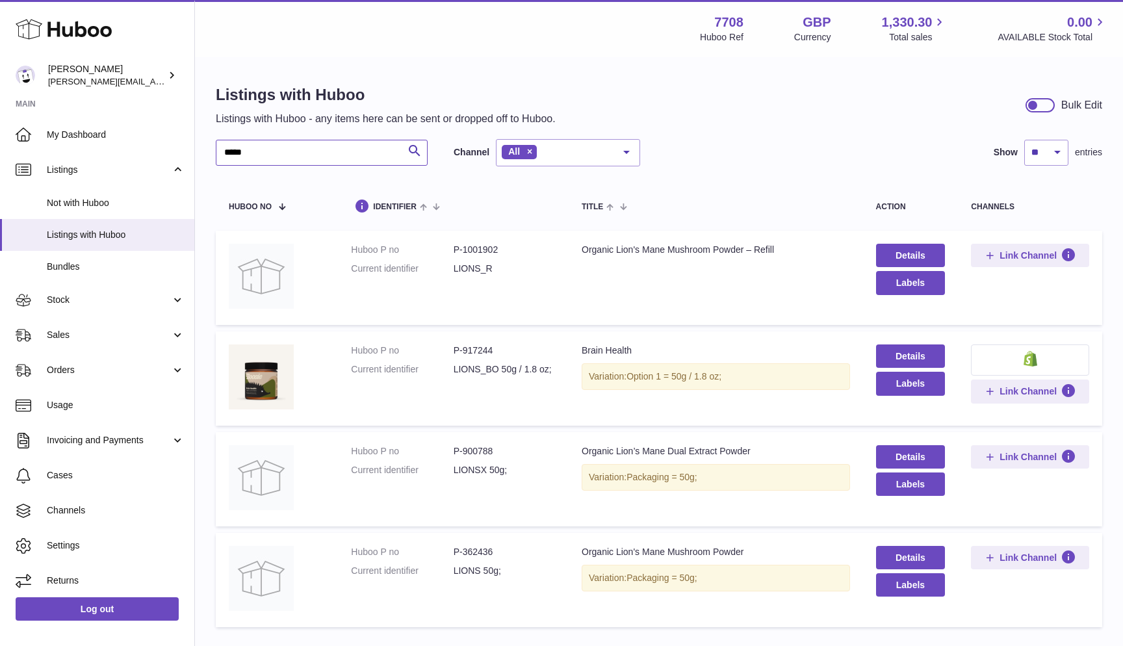
type input "*****"
drag, startPoint x: 455, startPoint y: 567, endPoint x: 480, endPoint y: 568, distance: 24.7
click at [480, 568] on dd "LIONS 50g;" at bounding box center [505, 571] width 102 height 12
copy dd "LIONS"
click at [1015, 553] on span "Link Channel" at bounding box center [1028, 558] width 57 height 12
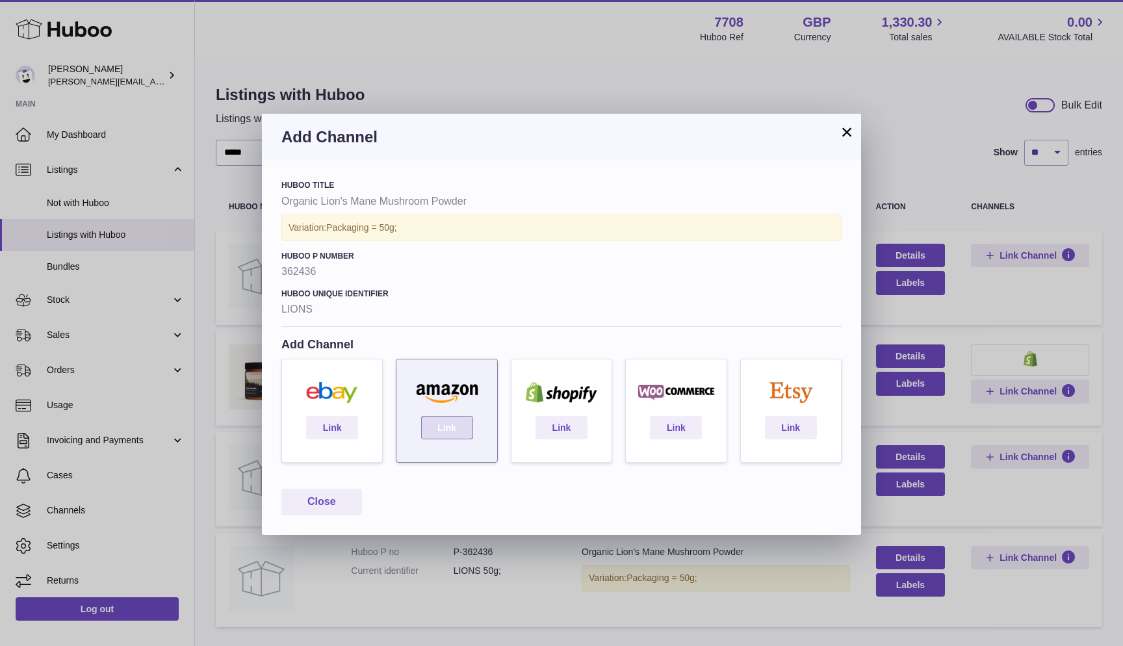
click at [466, 421] on link "Link" at bounding box center [447, 427] width 52 height 23
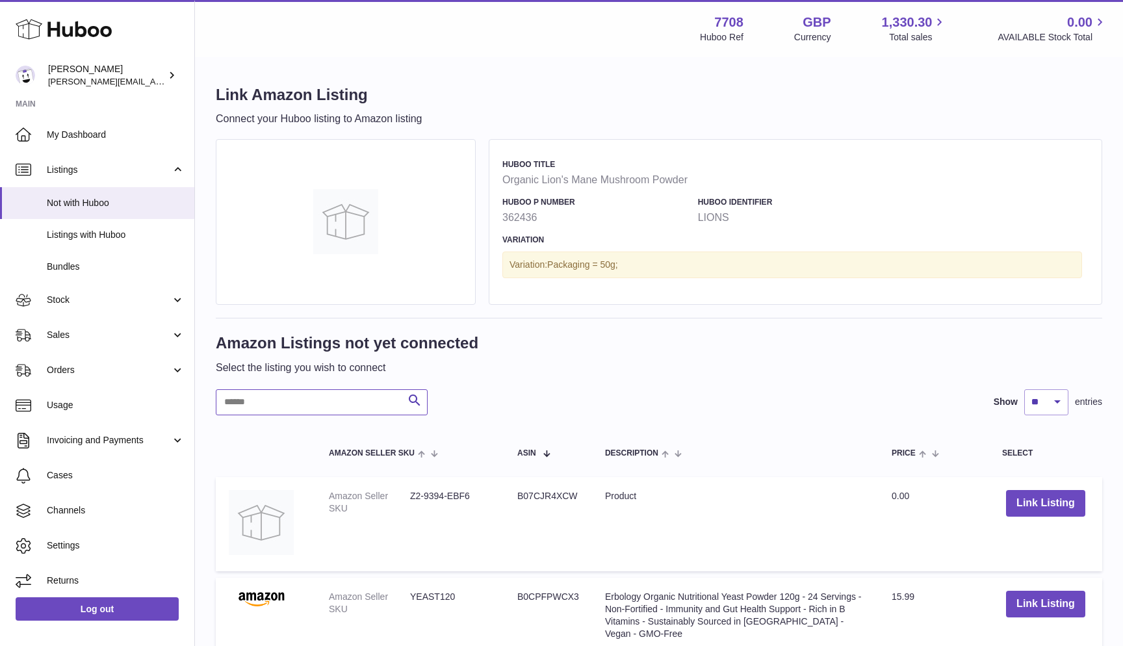
click at [271, 396] on input "text" at bounding box center [322, 402] width 212 height 26
paste input "*****"
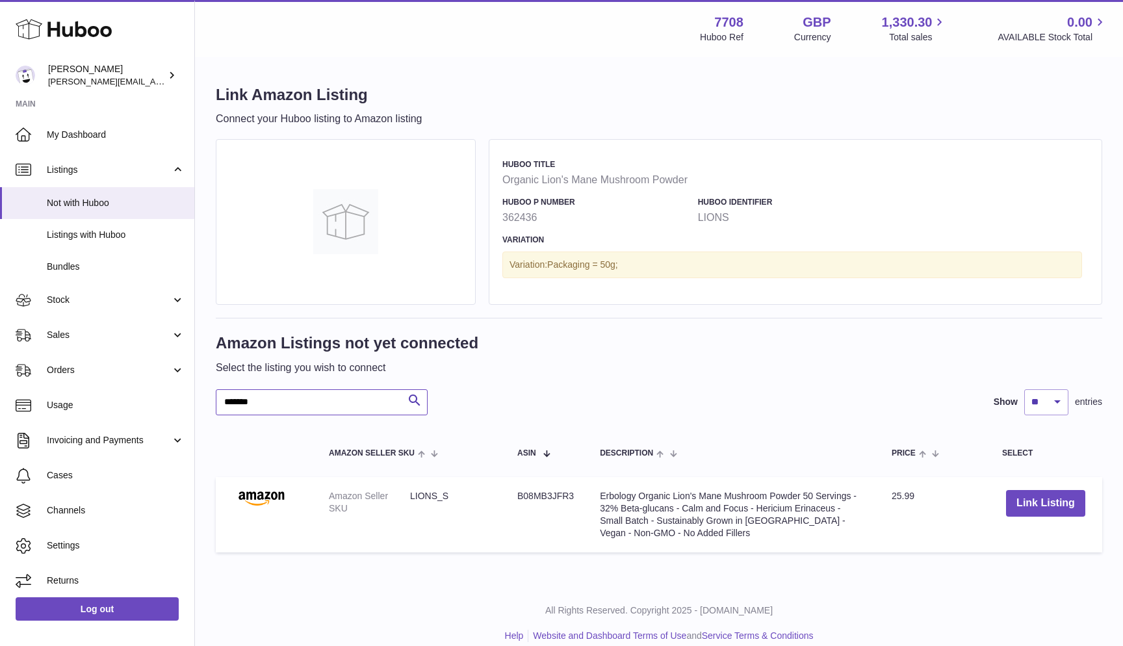
type input "*******"
click at [418, 491] on dd "LIONS_S" at bounding box center [450, 502] width 81 height 25
click at [1032, 500] on button "Link Listing" at bounding box center [1045, 503] width 79 height 27
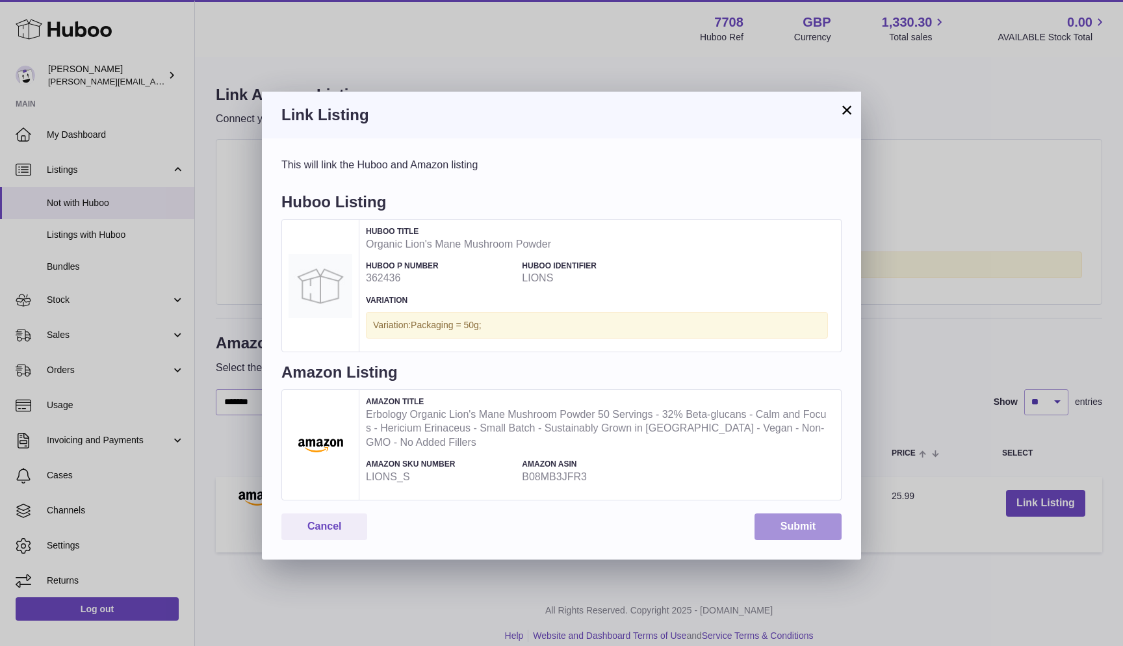
click at [768, 519] on button "Submit" at bounding box center [798, 527] width 87 height 27
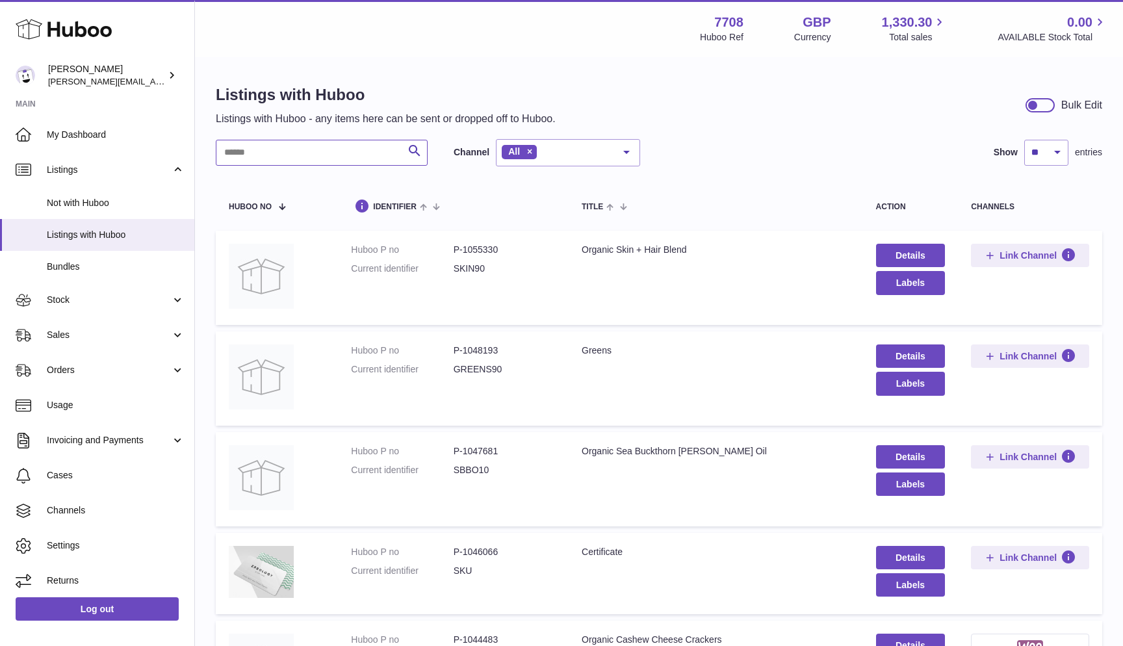
click at [262, 153] on input "text" at bounding box center [322, 153] width 212 height 26
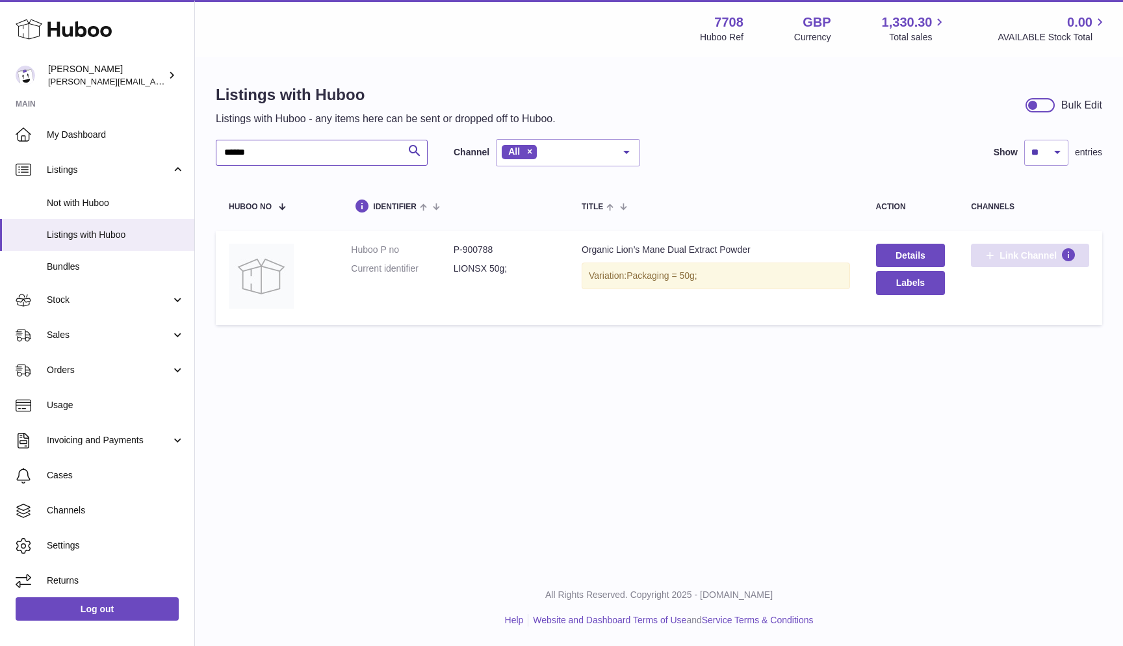
type input "******"
click at [1021, 250] on span "Link Channel" at bounding box center [1028, 256] width 57 height 12
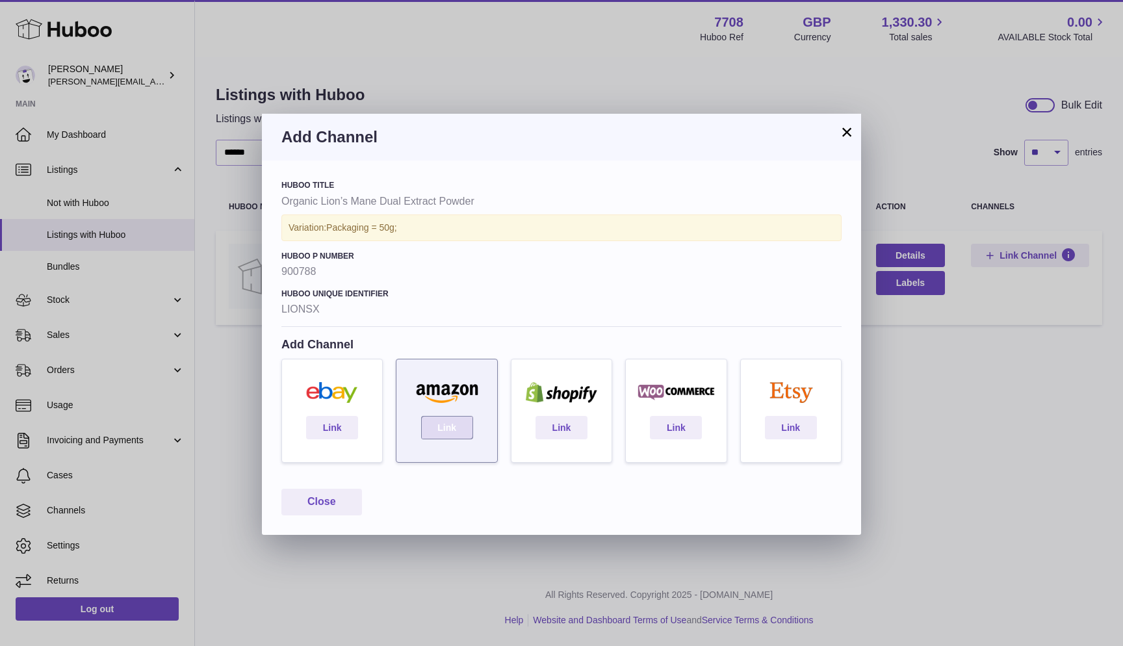
click at [454, 423] on link "Link" at bounding box center [447, 427] width 52 height 23
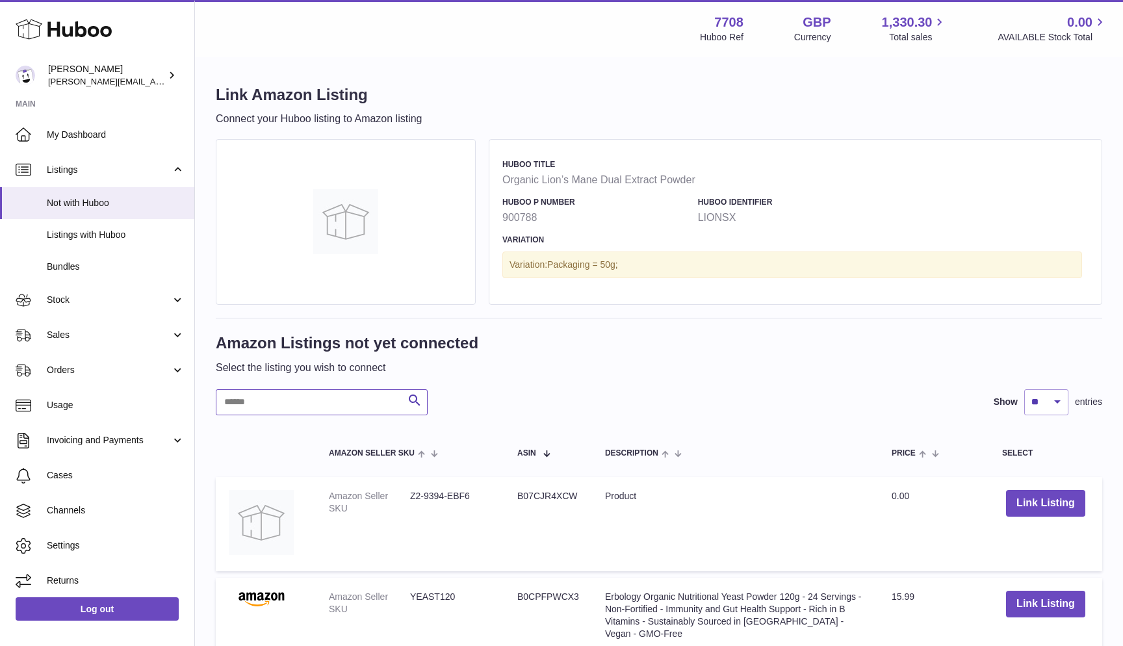
click at [244, 392] on input "text" at bounding box center [322, 402] width 212 height 26
paste input "******"
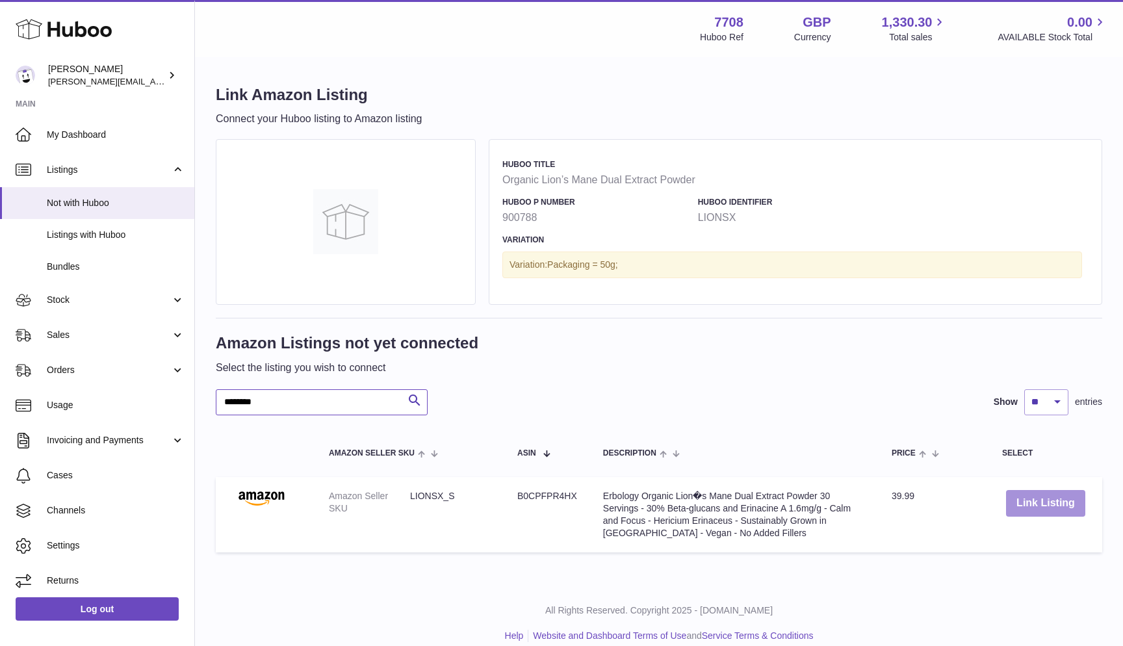
type input "********"
click at [1075, 501] on button "Link Listing" at bounding box center [1045, 503] width 79 height 27
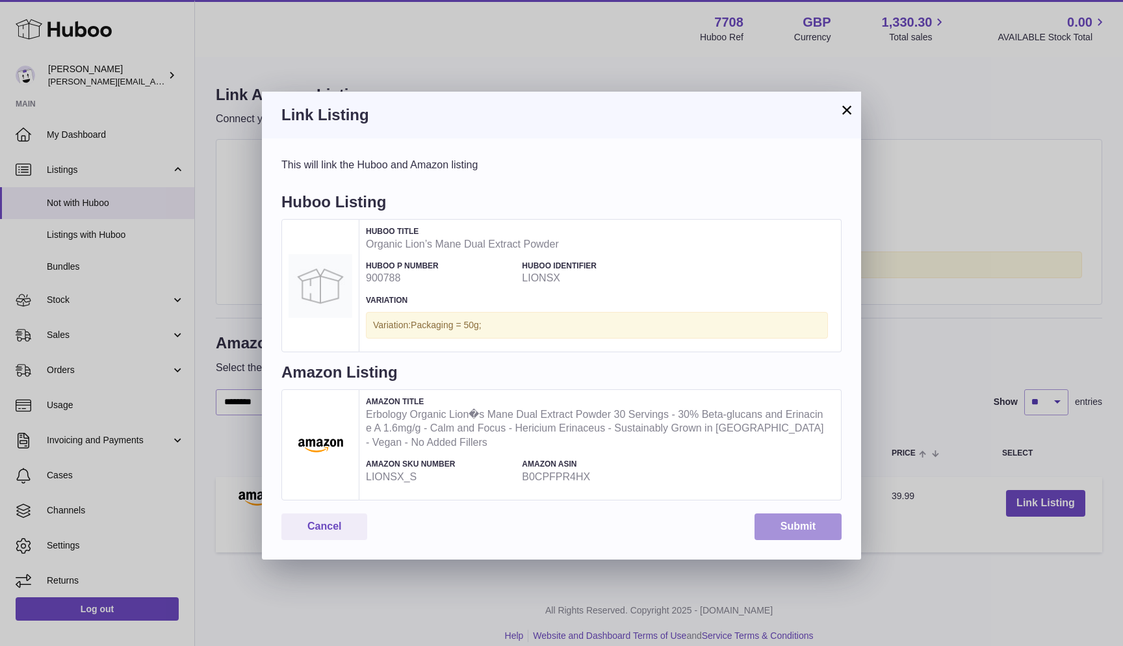
click at [796, 525] on button "Submit" at bounding box center [798, 527] width 87 height 27
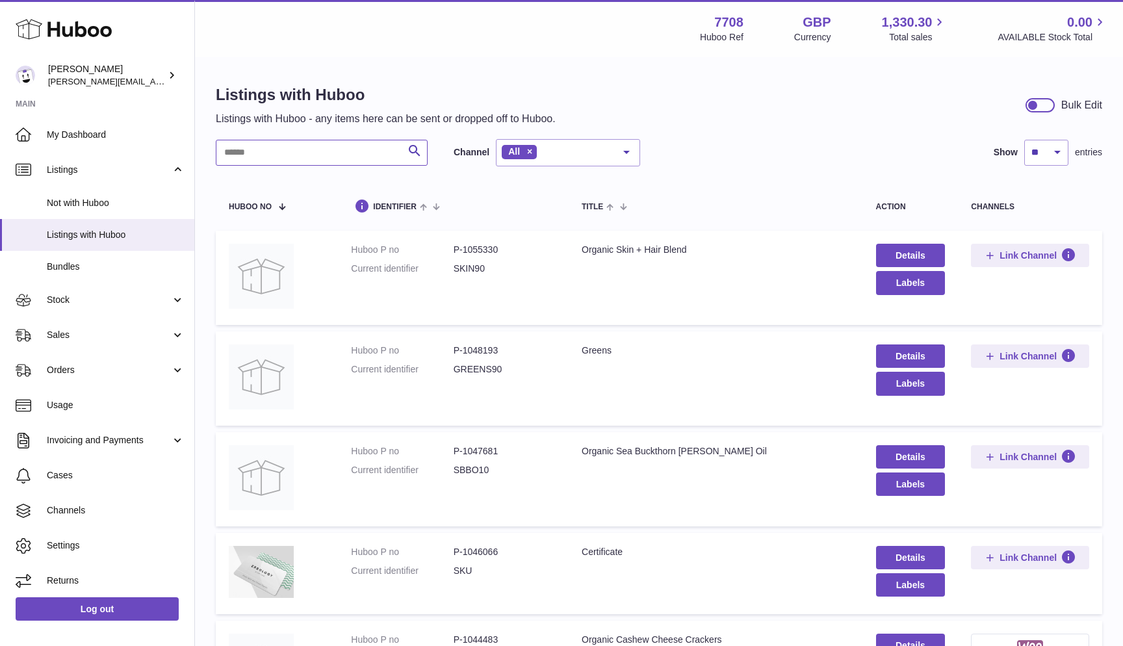
click at [246, 153] on input "text" at bounding box center [322, 153] width 212 height 26
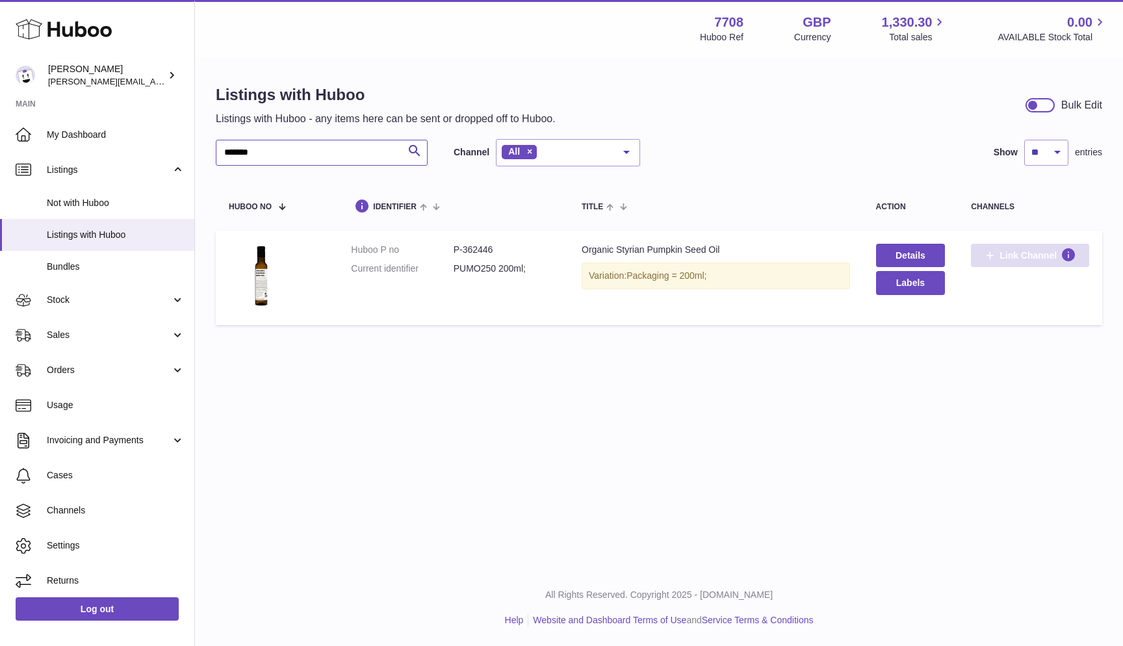
type input "*******"
click at [1032, 254] on span "Link Channel" at bounding box center [1028, 256] width 57 height 12
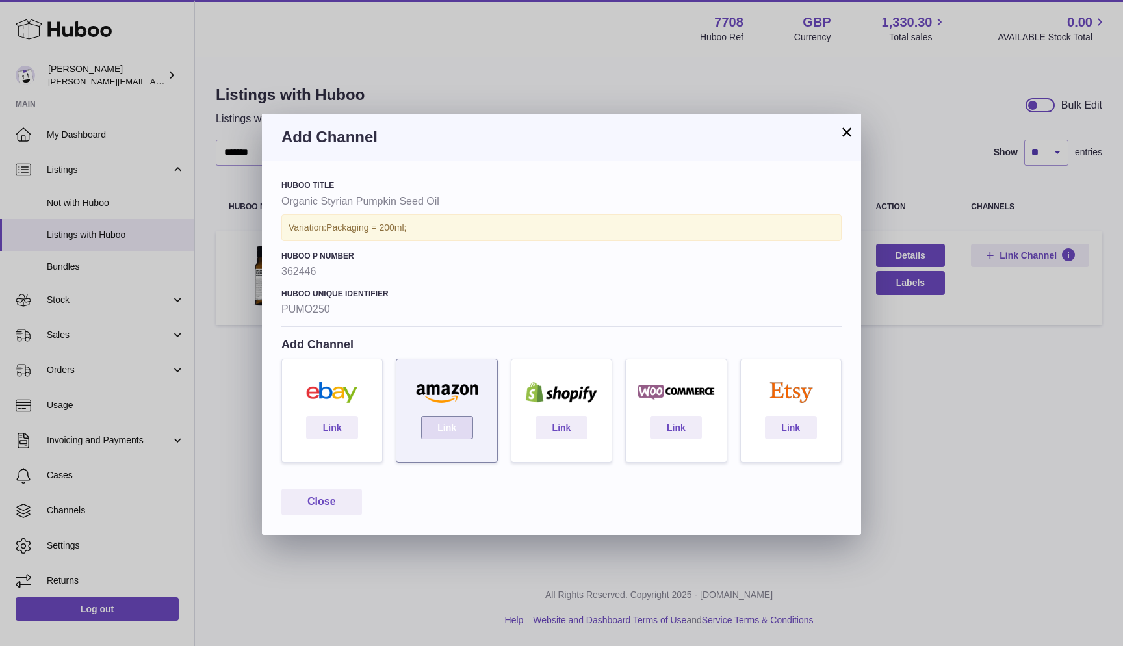
click at [443, 431] on link "Link" at bounding box center [447, 427] width 52 height 23
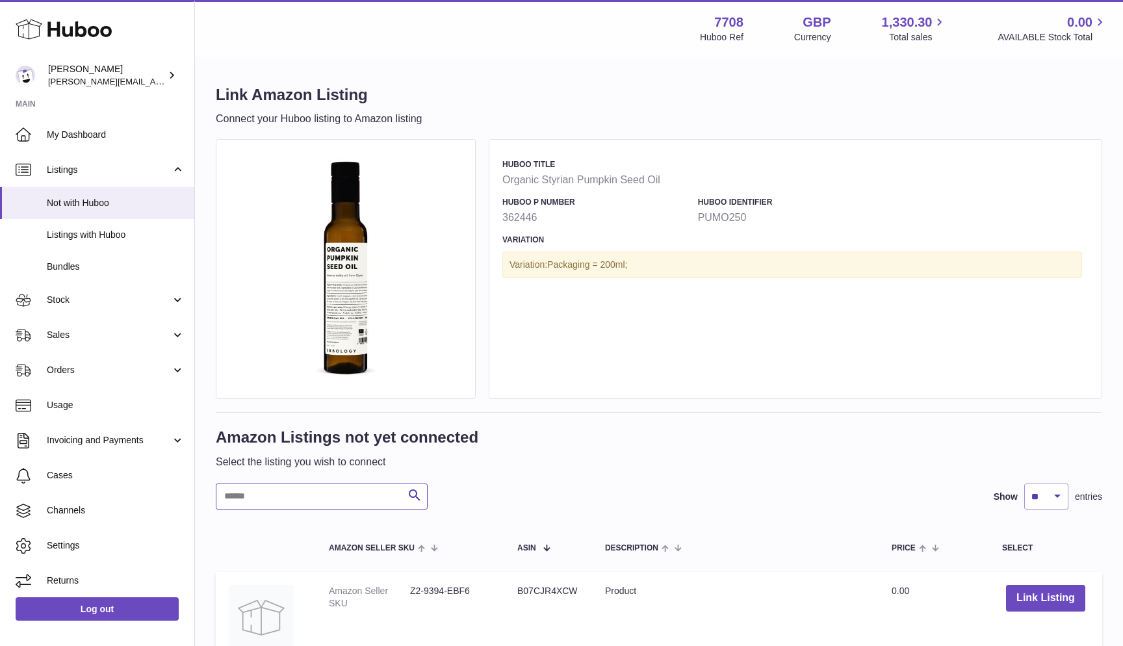
click at [270, 502] on input "text" at bounding box center [322, 497] width 212 height 26
paste input "*******"
click at [270, 502] on input "*******" at bounding box center [322, 497] width 212 height 26
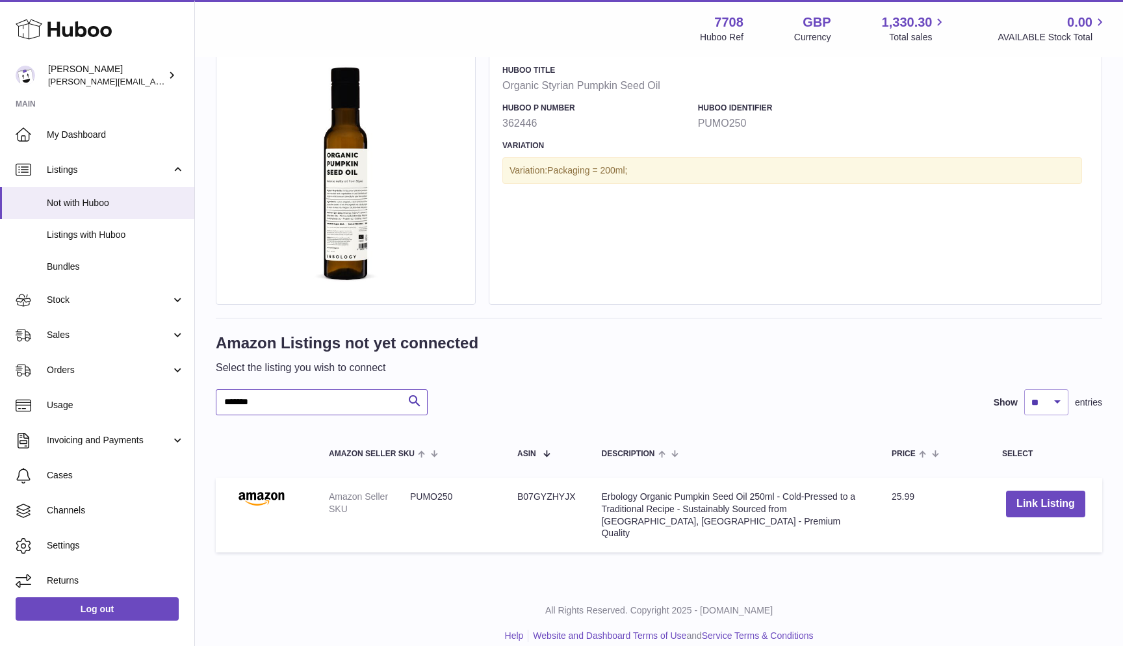
scroll to position [93, 0]
type input "*******"
click at [87, 202] on span "Not with Huboo" at bounding box center [116, 203] width 138 height 12
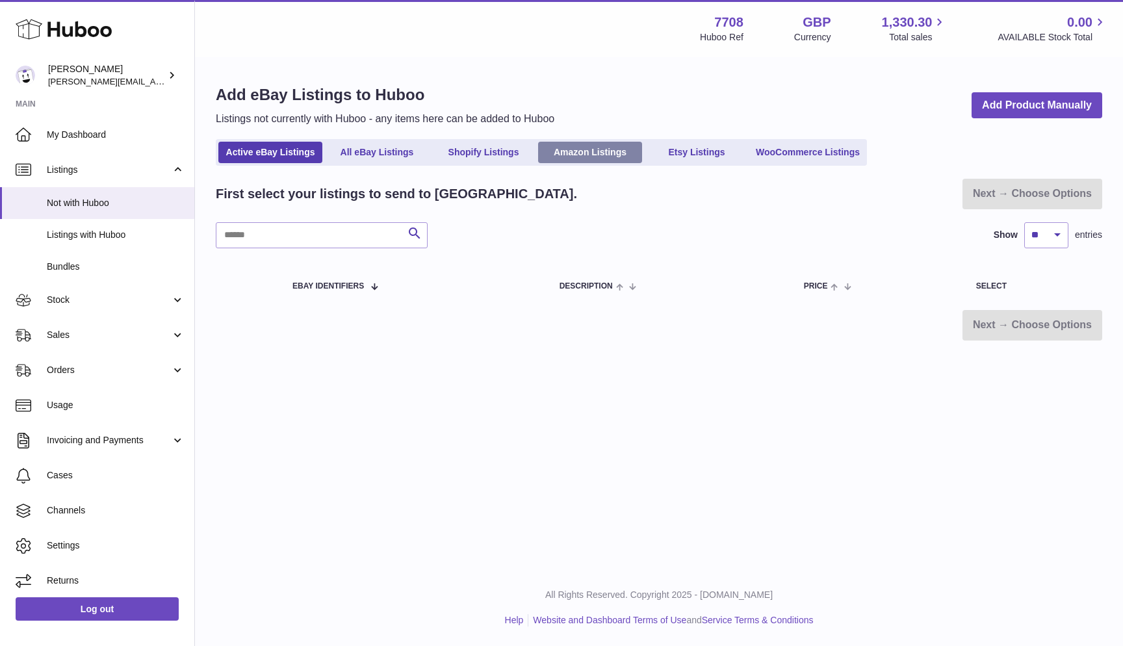
click at [587, 155] on link "Amazon Listings" at bounding box center [590, 152] width 104 height 21
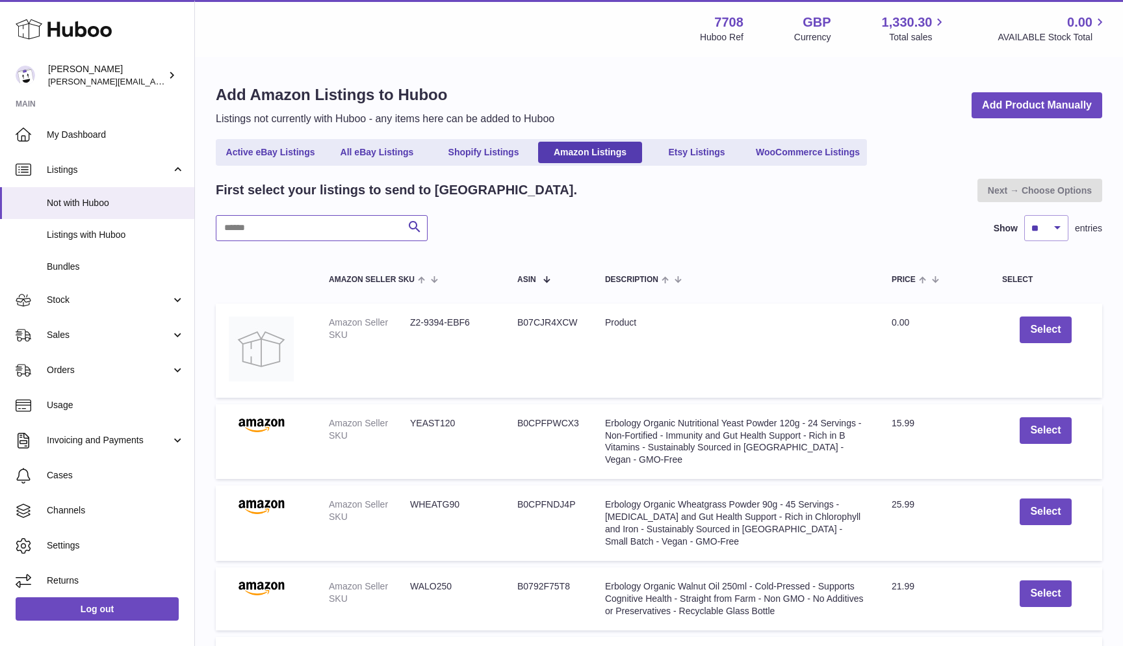
click at [298, 222] on input "text" at bounding box center [322, 228] width 212 height 26
type input "*******"
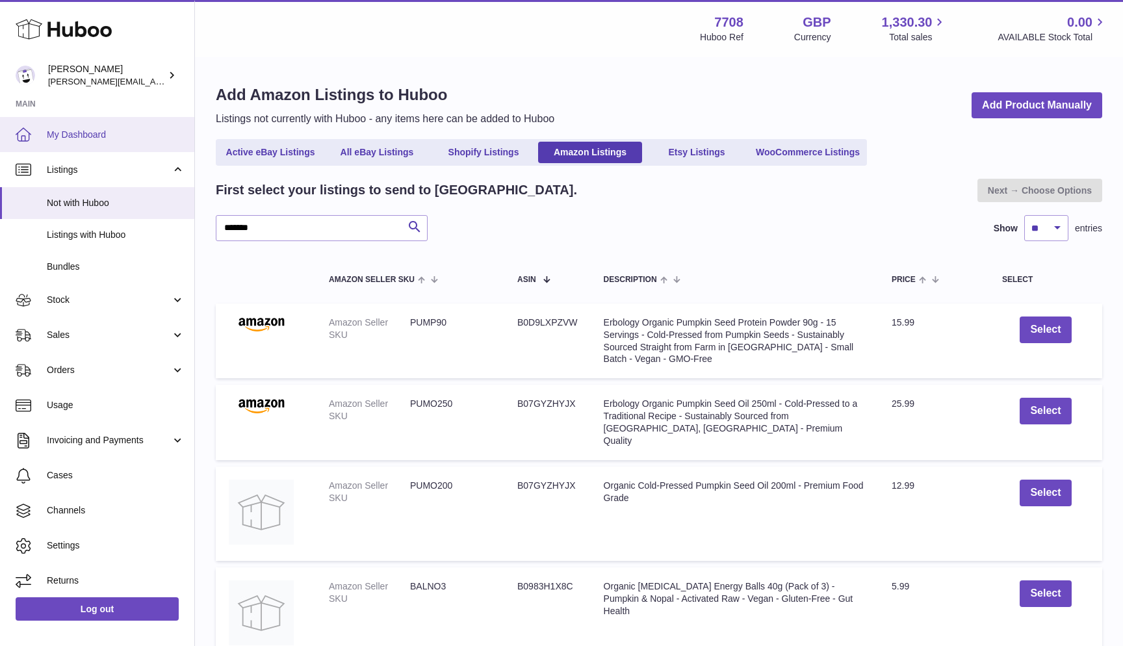
click at [85, 134] on span "My Dashboard" at bounding box center [116, 135] width 138 height 12
